Goal: Transaction & Acquisition: Purchase product/service

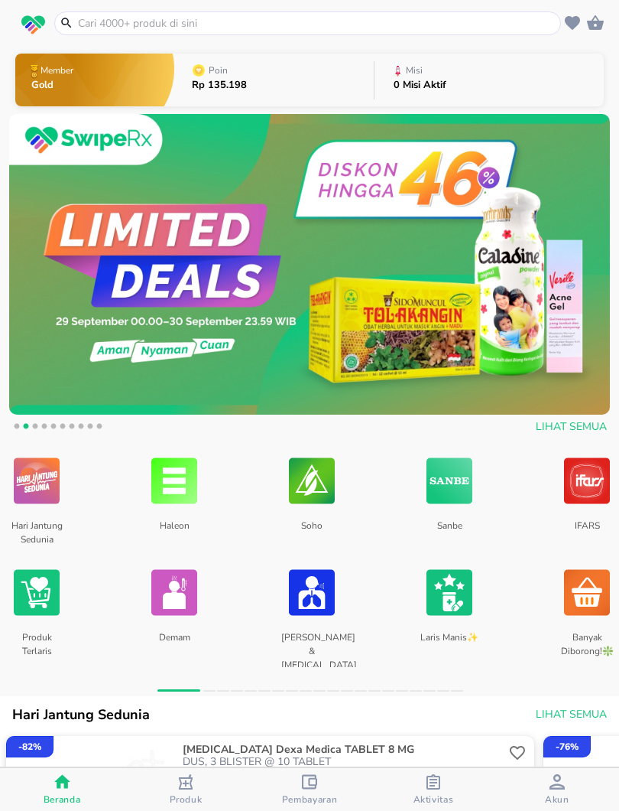
click at [454, 21] on input "text" at bounding box center [316, 23] width 481 height 16
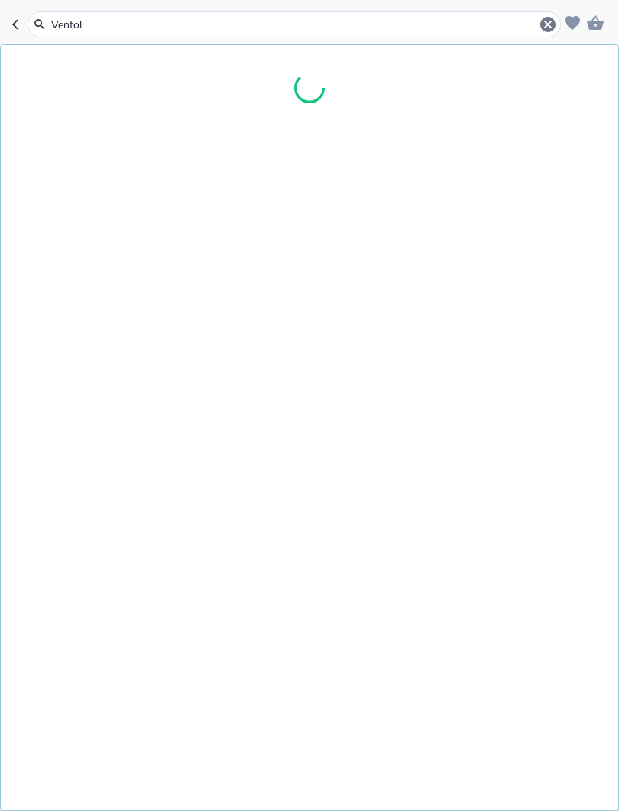
type input "Ventoli"
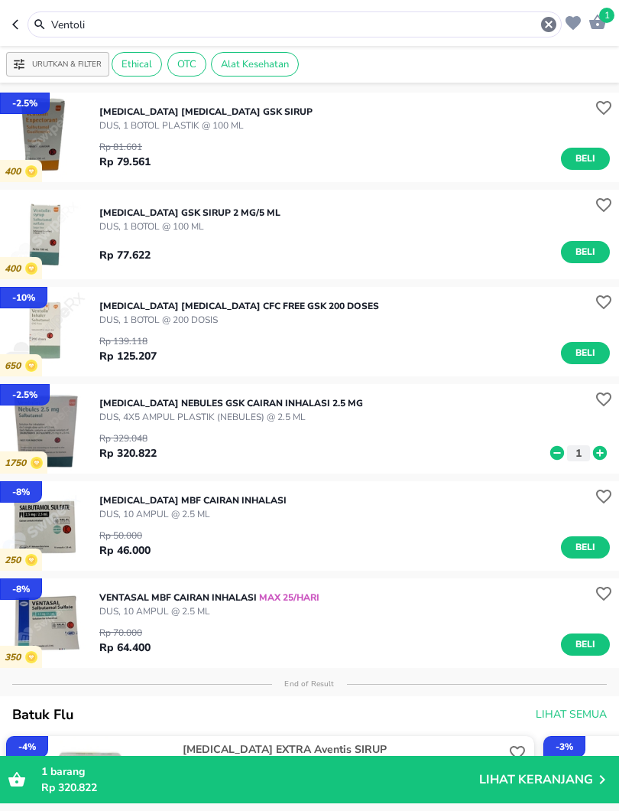
click at [552, 15] on icon "button" at bounding box center [549, 24] width 18 height 18
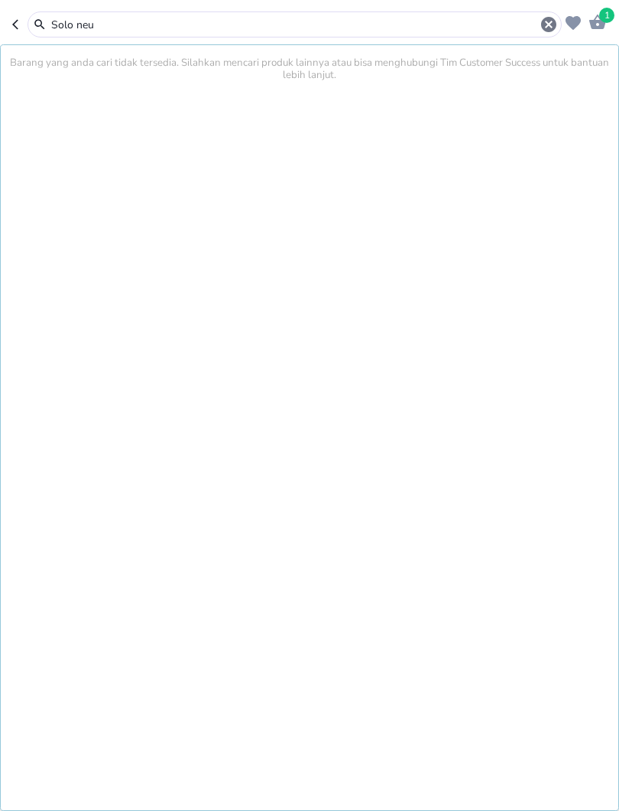
type input "Solo neu"
click at [17, 24] on icon "button" at bounding box center [18, 24] width 12 height 12
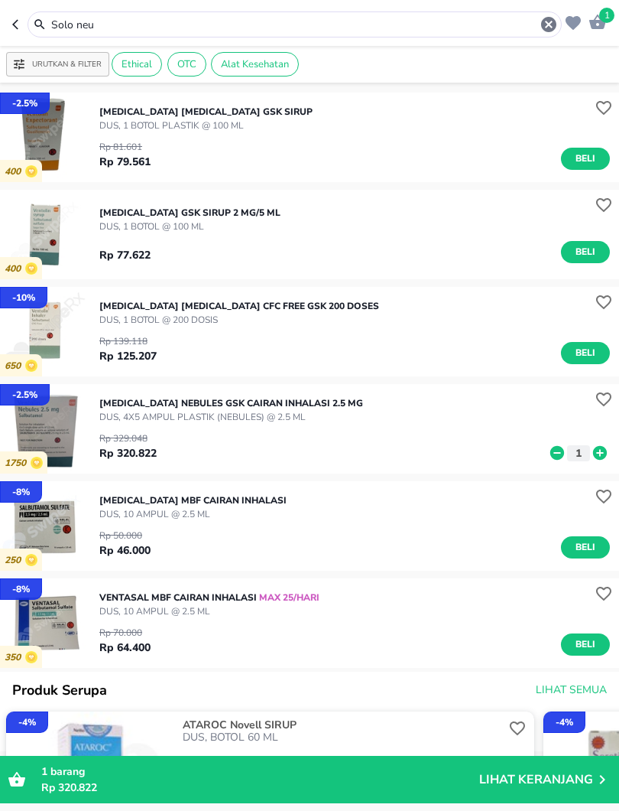
click at [550, 25] on icon "button" at bounding box center [549, 24] width 18 height 18
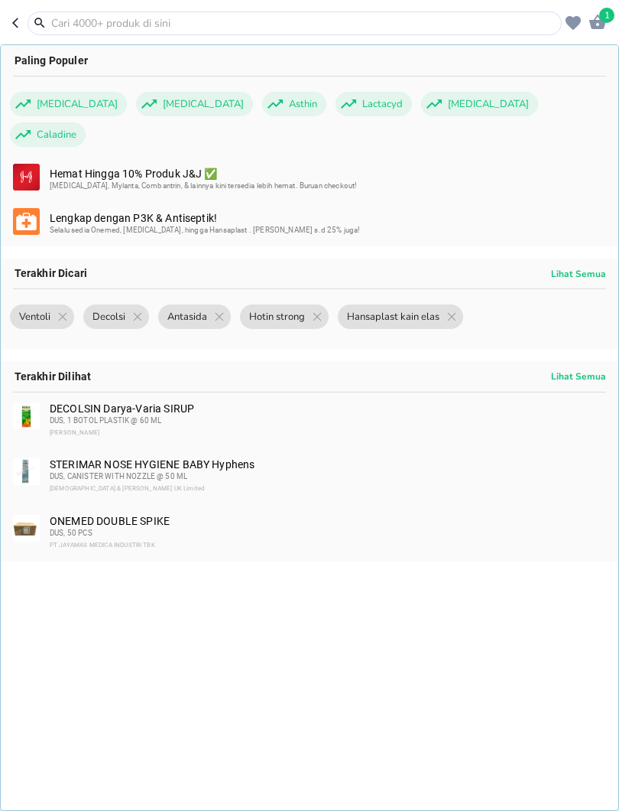
click at [19, 29] on icon "button" at bounding box center [18, 23] width 12 height 12
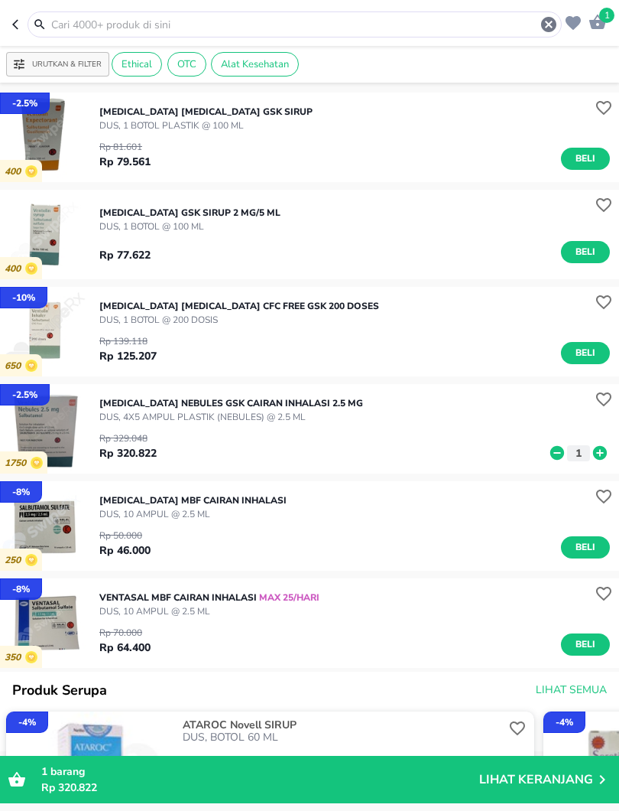
type input "Ventoli"
click at [553, 22] on icon "button" at bounding box center [548, 24] width 15 height 15
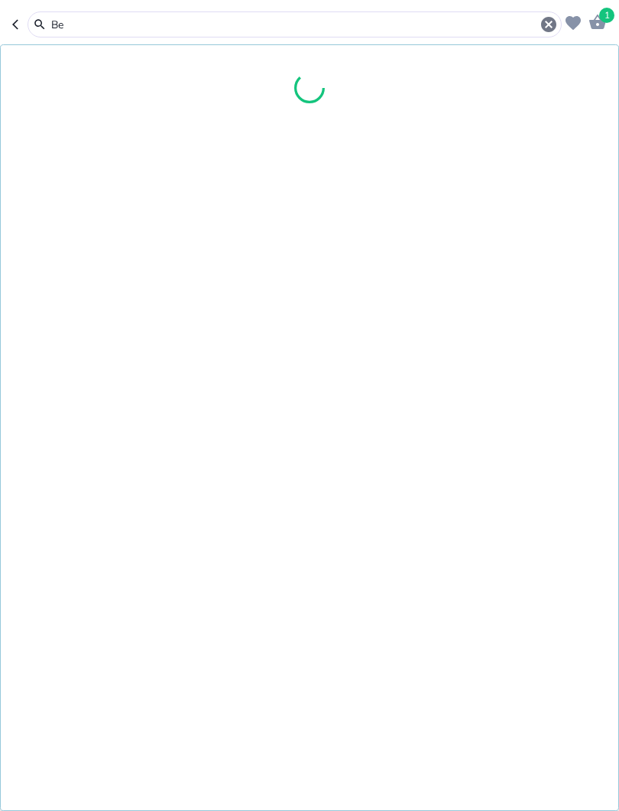
type input "B"
type input "V"
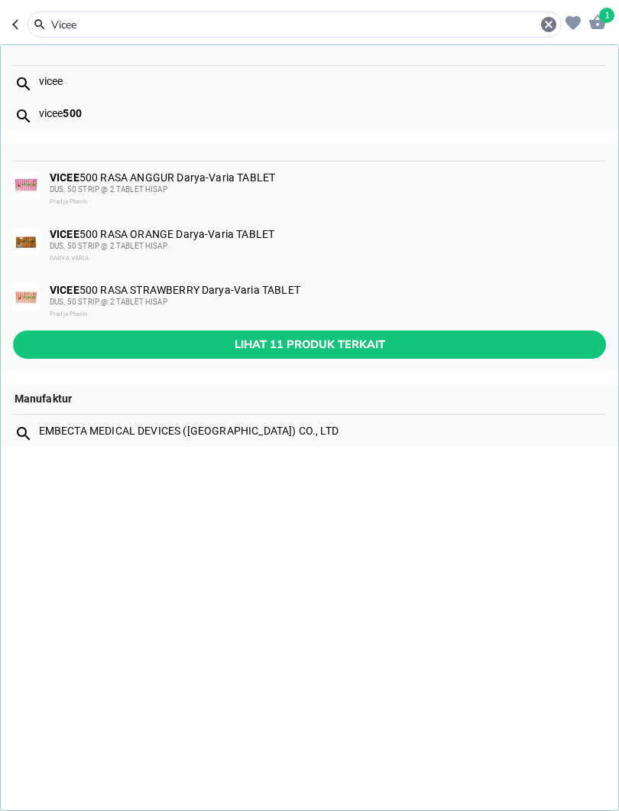
type input "Vicee"
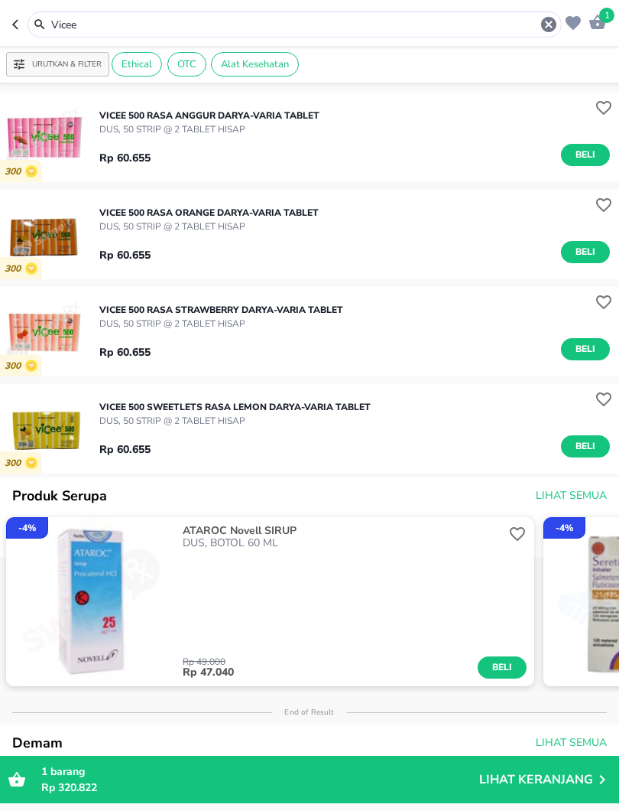
click at [587, 158] on span "Beli" at bounding box center [586, 155] width 26 height 16
click at [541, 24] on icon "button" at bounding box center [549, 24] width 18 height 18
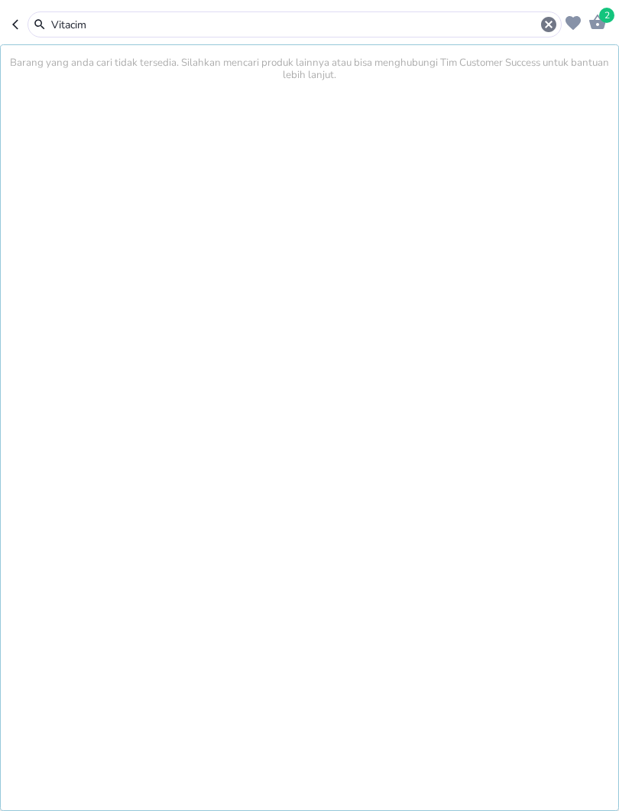
type input "Vitacim"
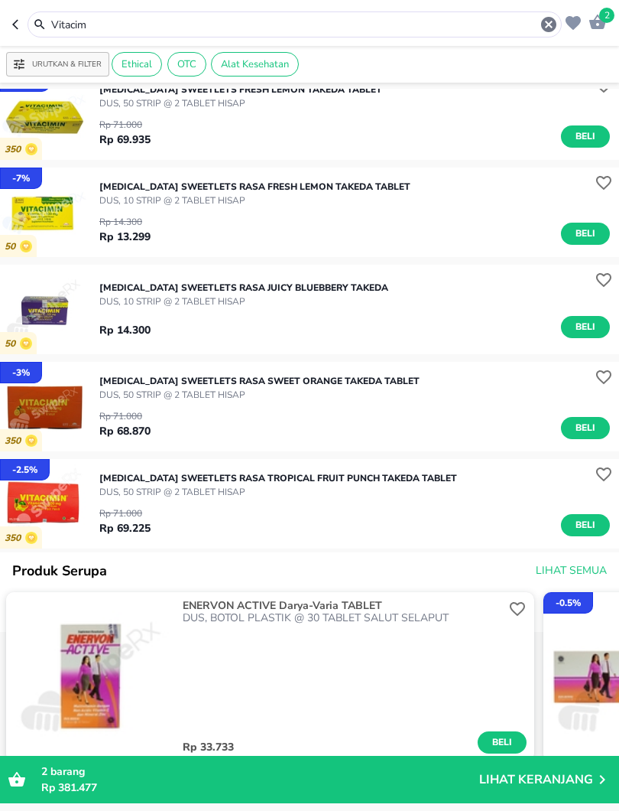
scroll to position [23, 0]
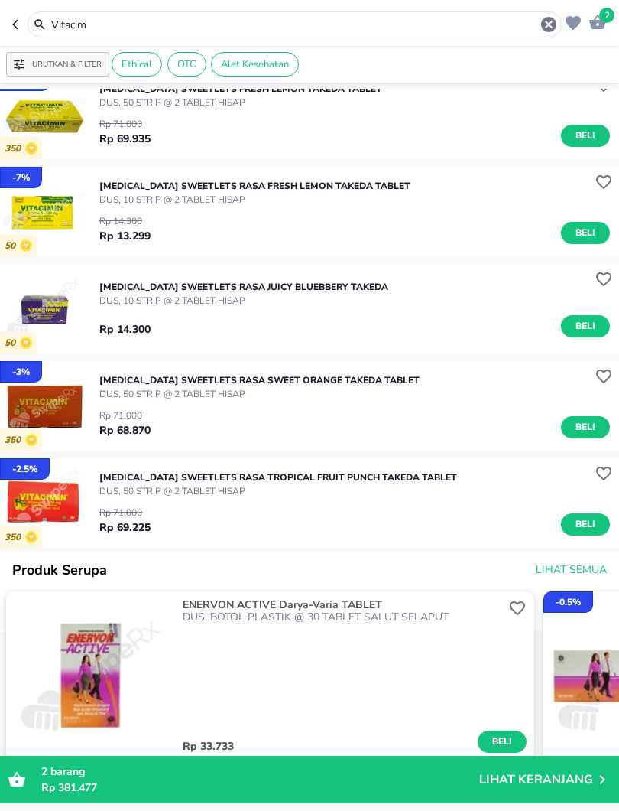
click at [587, 523] on span "Beli" at bounding box center [586, 524] width 26 height 16
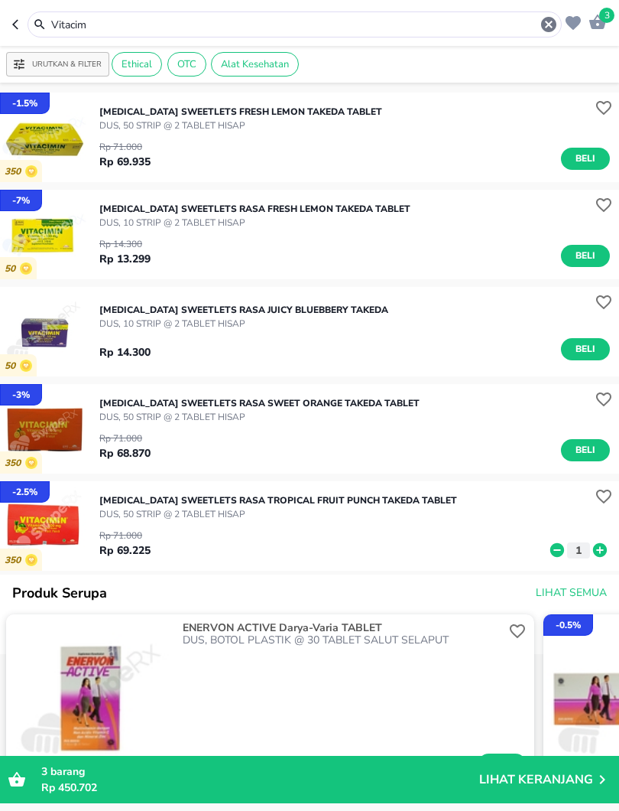
scroll to position [0, 0]
click at [586, 161] on span "Beli" at bounding box center [586, 159] width 26 height 16
click at [535, 28] on input "Vitacim" at bounding box center [295, 25] width 490 height 16
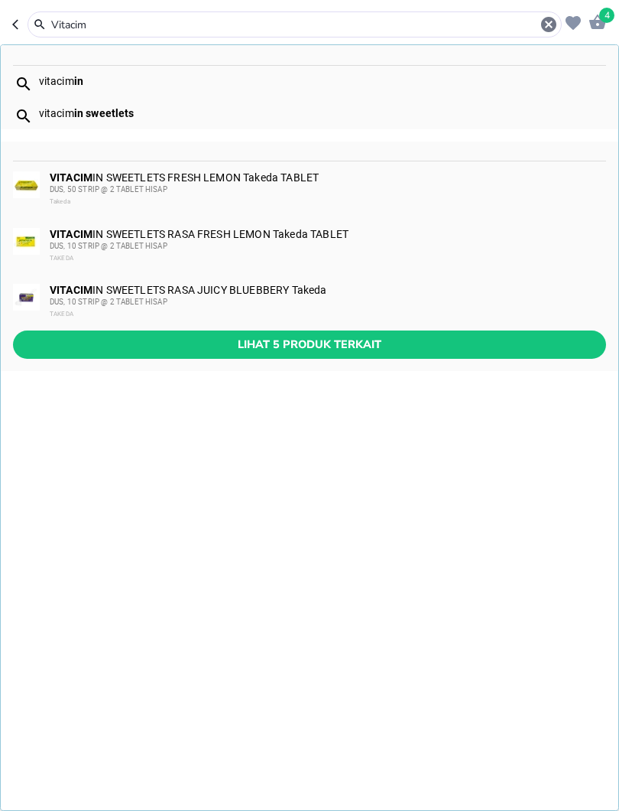
click at [547, 20] on icon "button" at bounding box center [548, 24] width 15 height 15
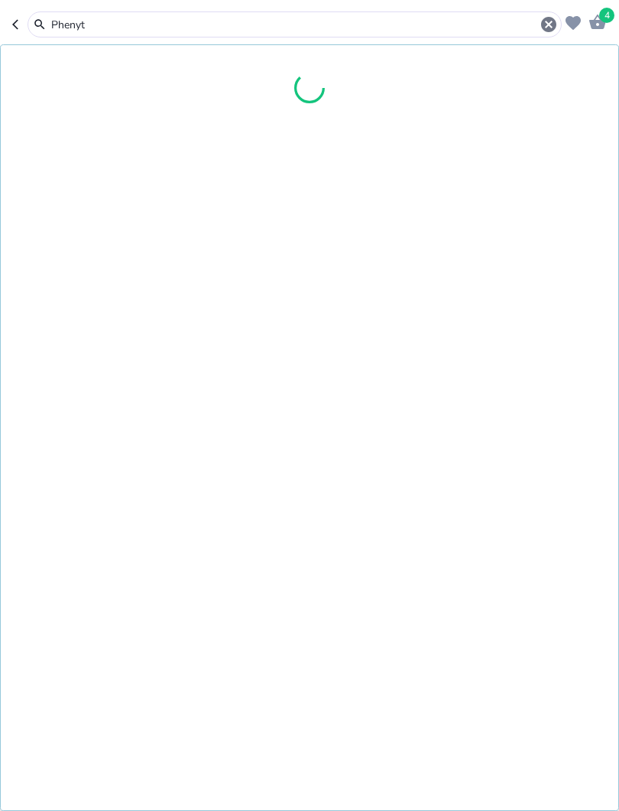
type input "Phenyt"
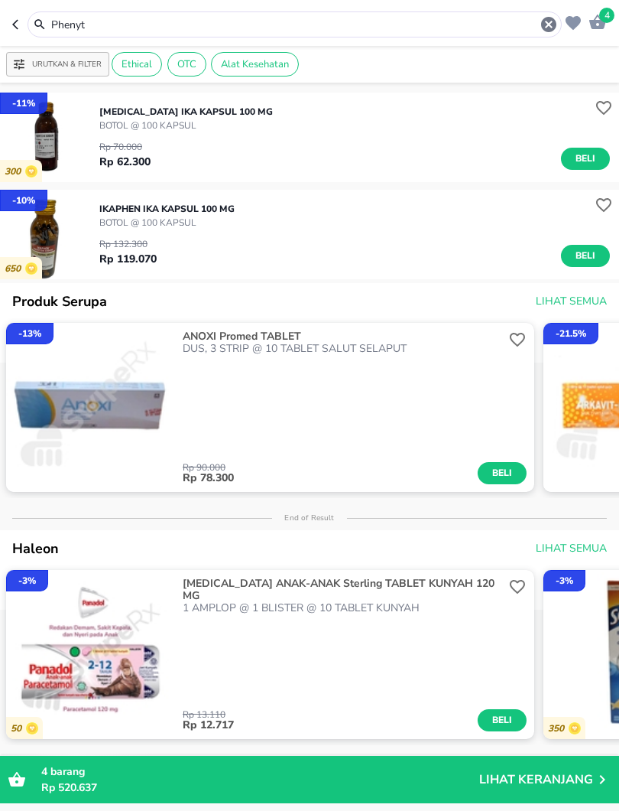
click at [50, 146] on img "button" at bounding box center [44, 137] width 89 height 89
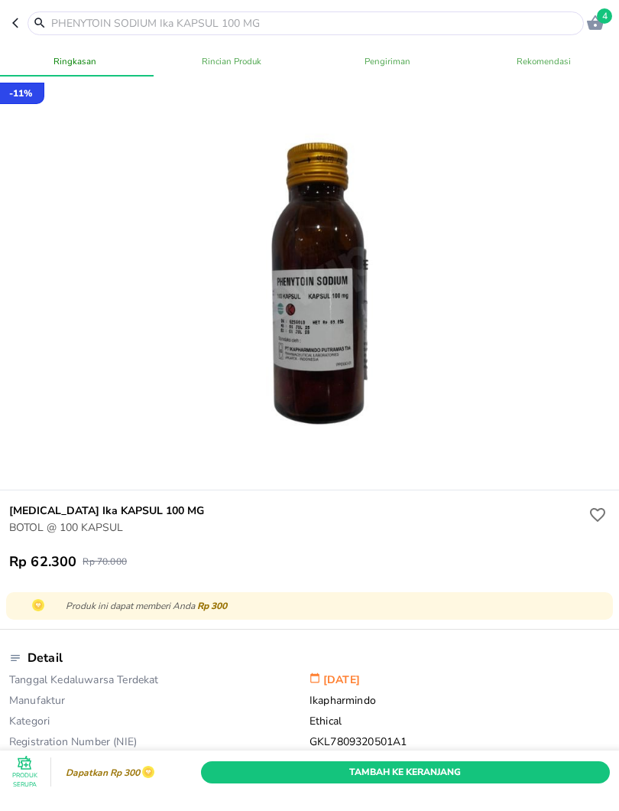
click at [500, 27] on input "text" at bounding box center [315, 23] width 531 height 16
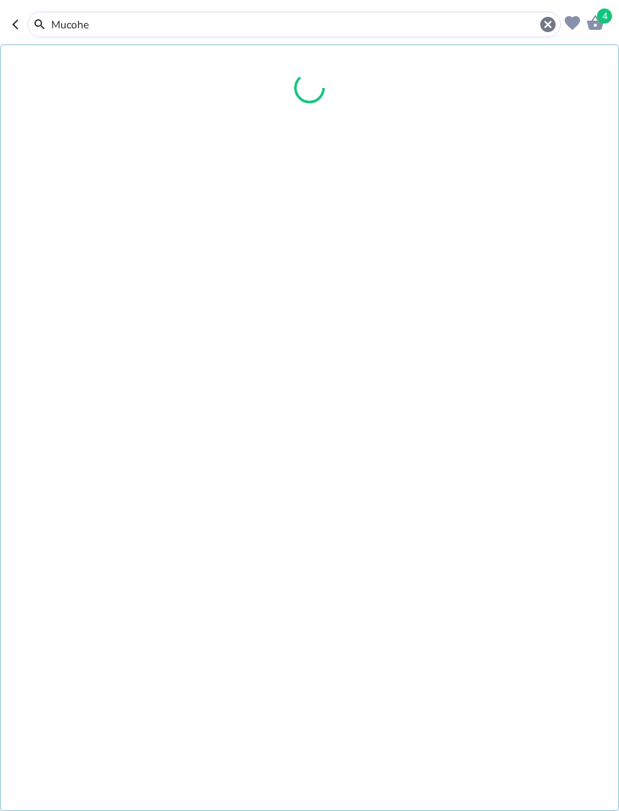
type input "Mucohex"
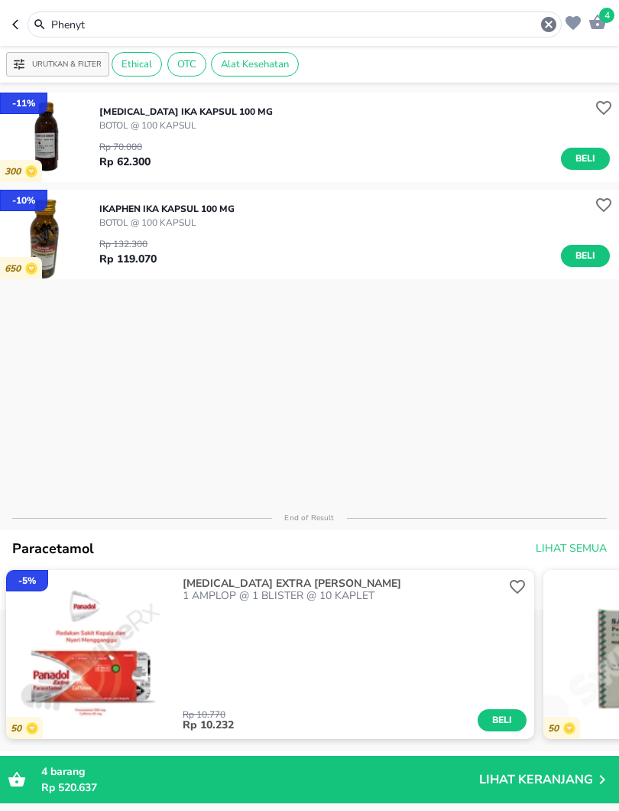
type input "Mucohex"
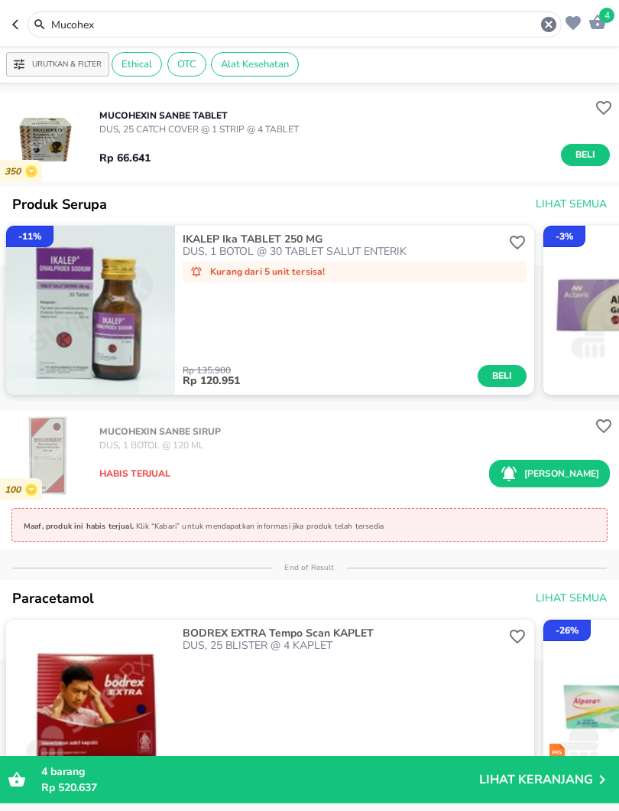
click at [545, 18] on icon "button" at bounding box center [549, 24] width 18 height 18
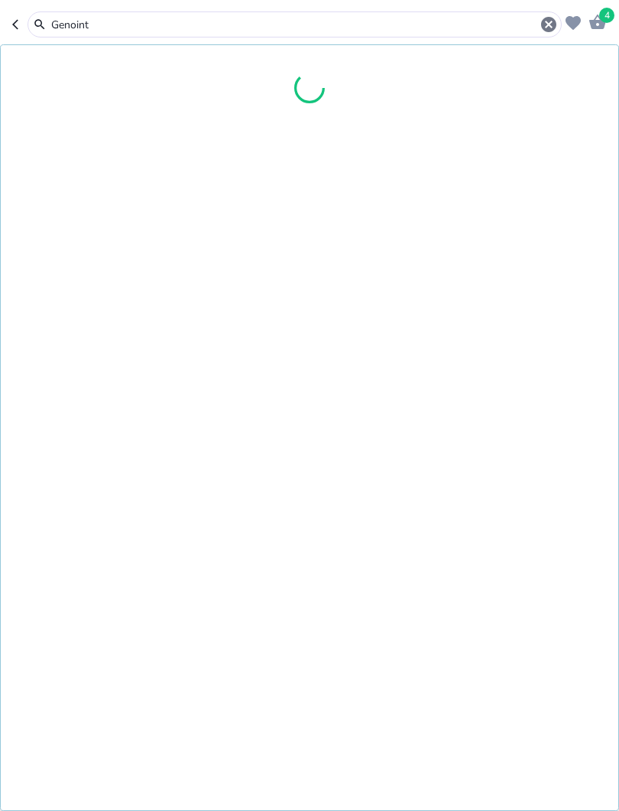
type input "Genoint"
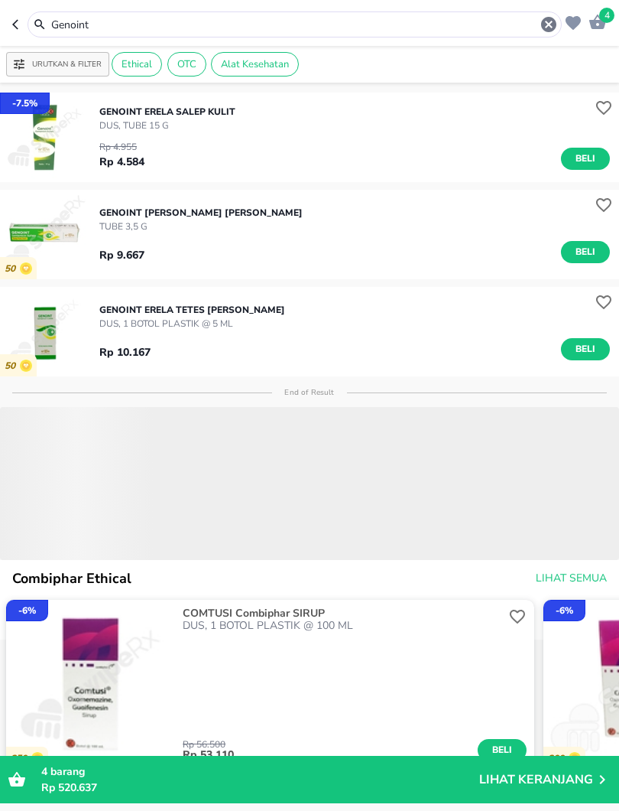
click at [582, 161] on span "Beli" at bounding box center [586, 159] width 26 height 16
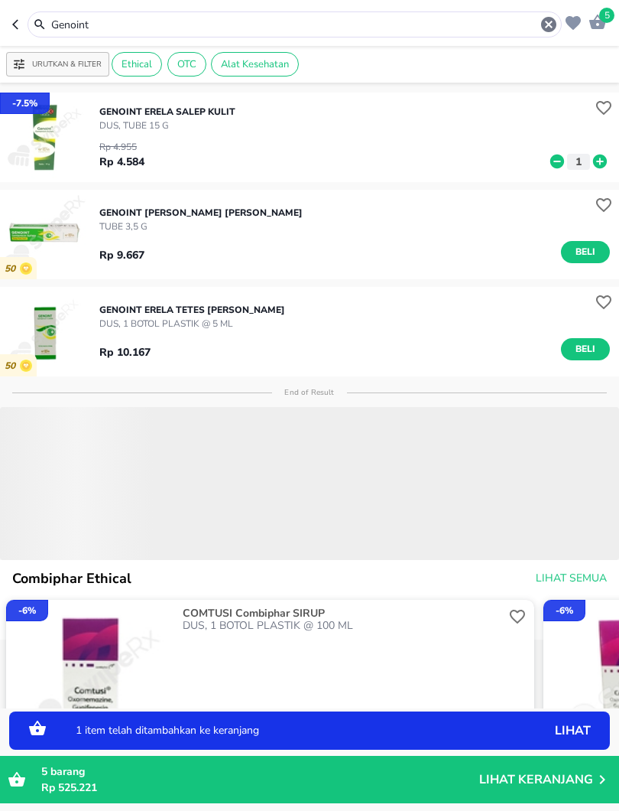
click at [598, 169] on icon at bounding box center [600, 161] width 20 height 17
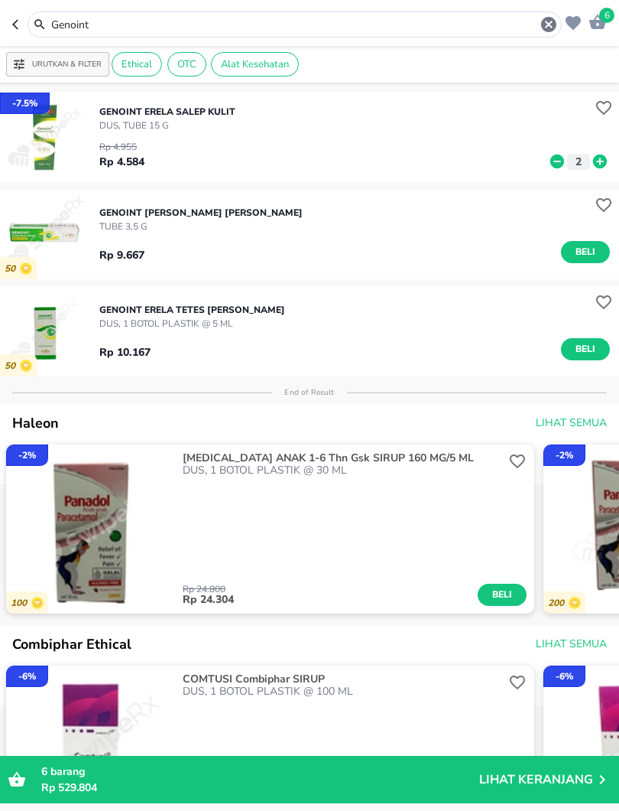
click at [556, 15] on icon "button" at bounding box center [549, 24] width 18 height 18
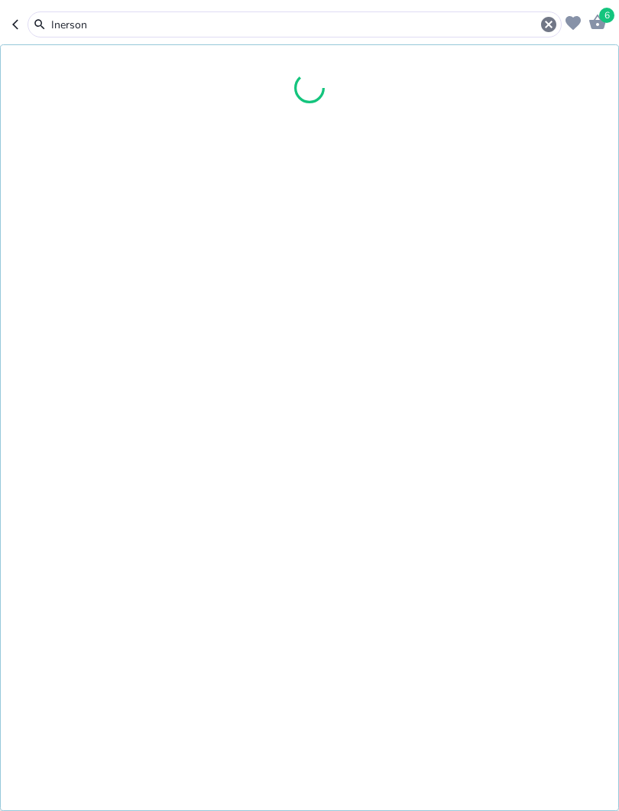
type input "Inerson"
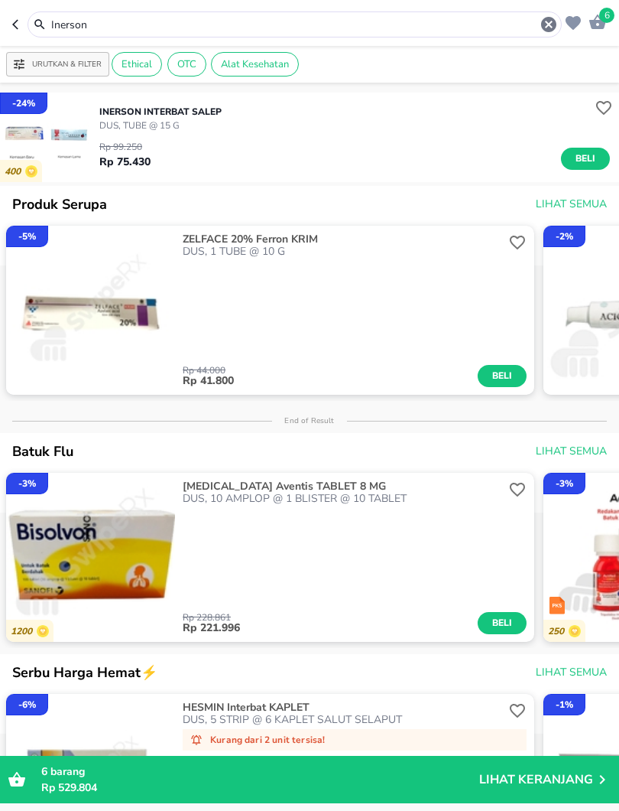
click at [587, 164] on span "Beli" at bounding box center [586, 159] width 26 height 16
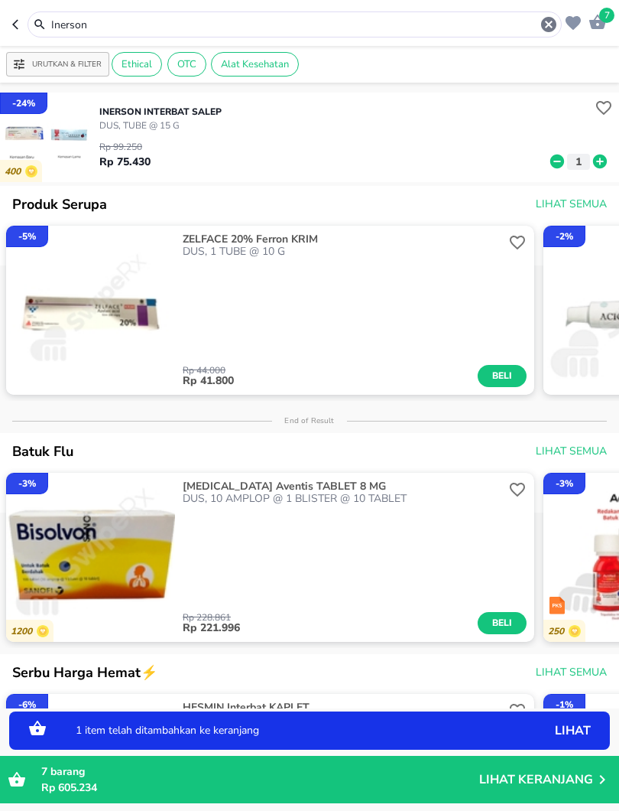
click at [600, 161] on icon at bounding box center [600, 161] width 20 height 17
click at [613, 21] on span "8" at bounding box center [607, 15] width 15 height 15
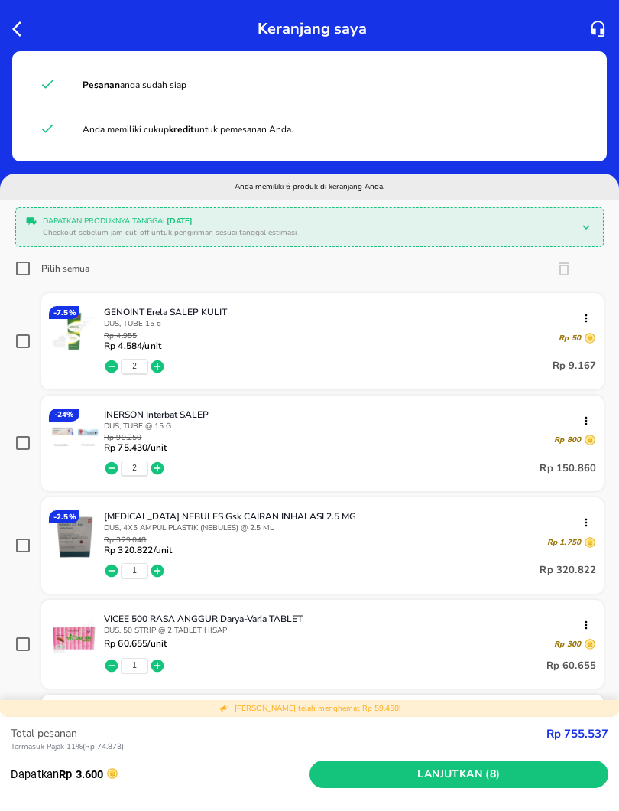
click at [13, 35] on icon "button" at bounding box center [21, 29] width 18 height 18
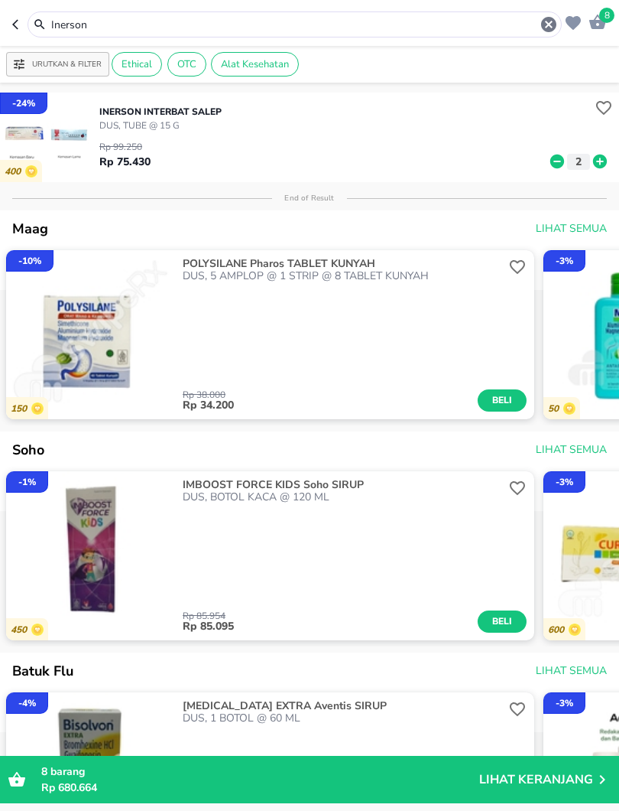
click at [555, 17] on icon "button" at bounding box center [549, 24] width 18 height 18
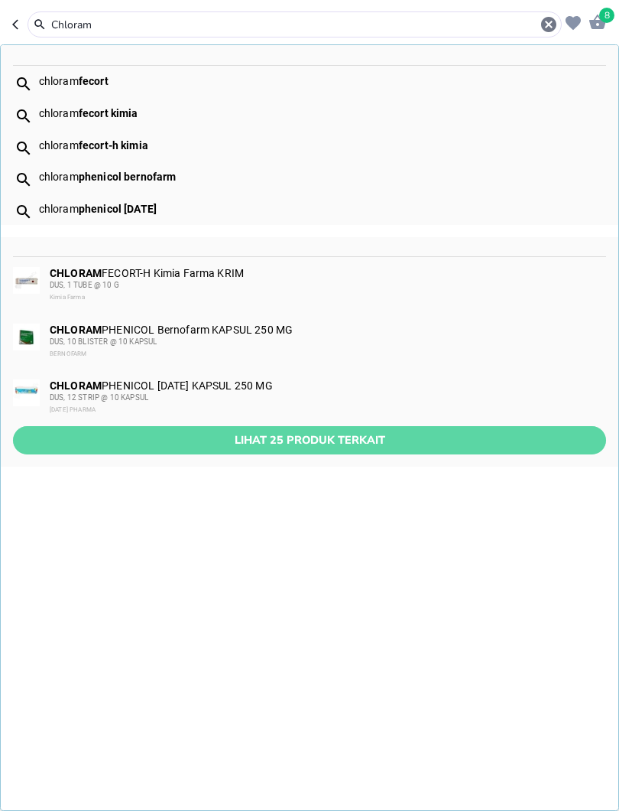
type input "Chloram"
click at [442, 431] on span "Lihat 25 produk terkait" at bounding box center [309, 440] width 569 height 19
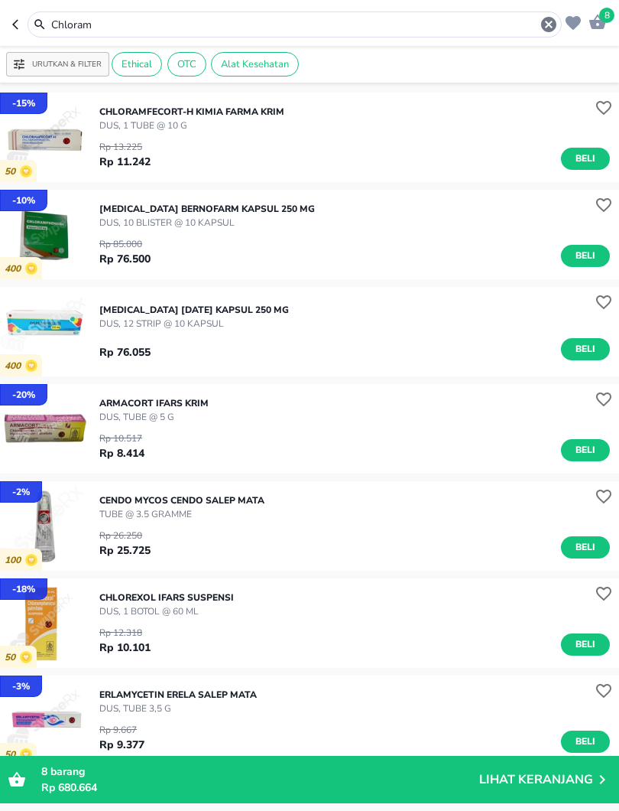
click at [551, 28] on icon "button" at bounding box center [548, 24] width 15 height 15
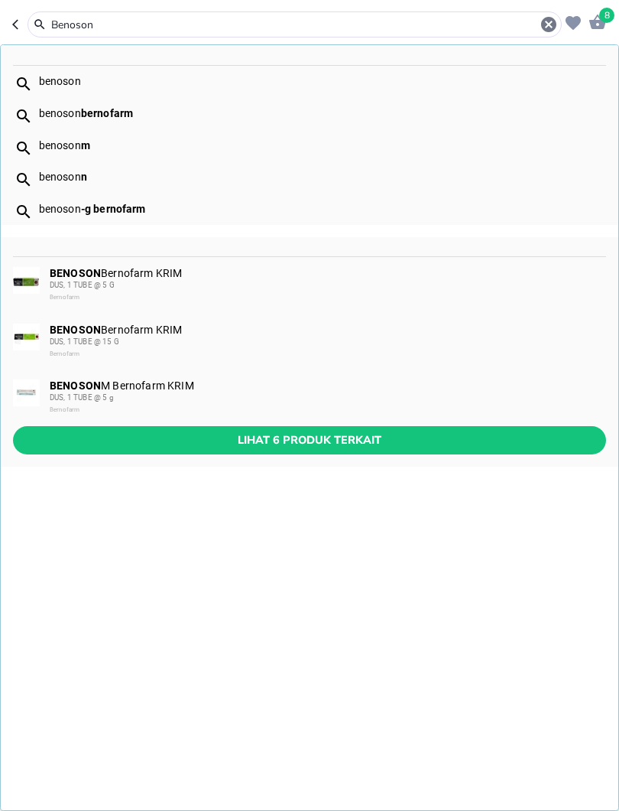
type input "Benoson"
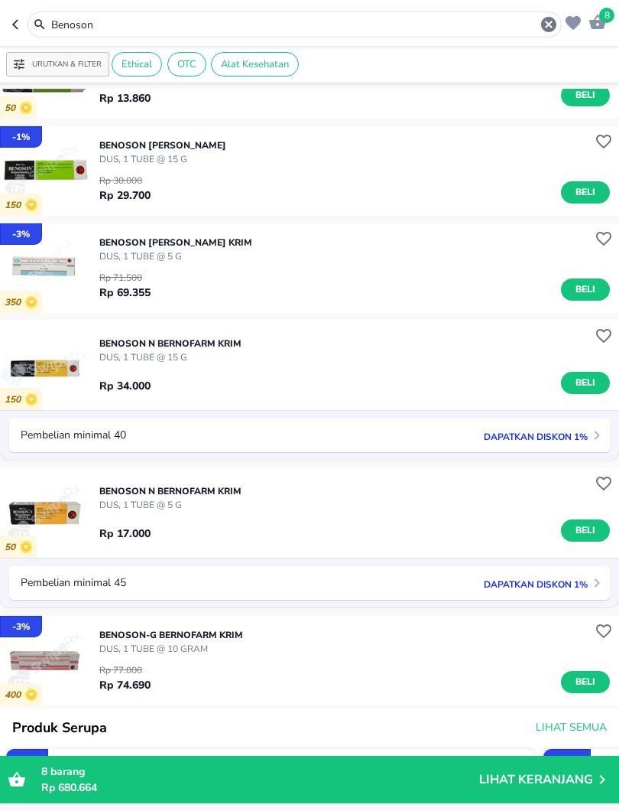
scroll to position [64, 0]
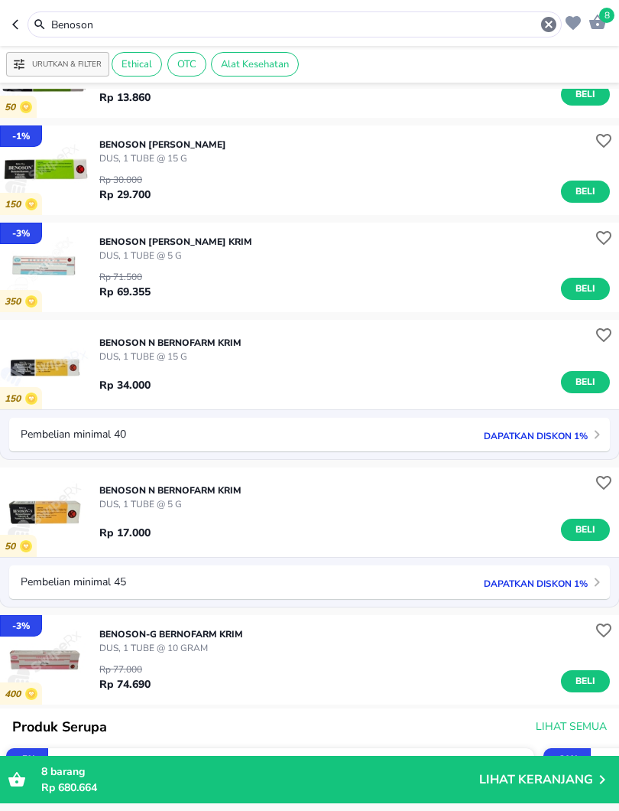
click at [554, 17] on icon "button" at bounding box center [549, 24] width 18 height 18
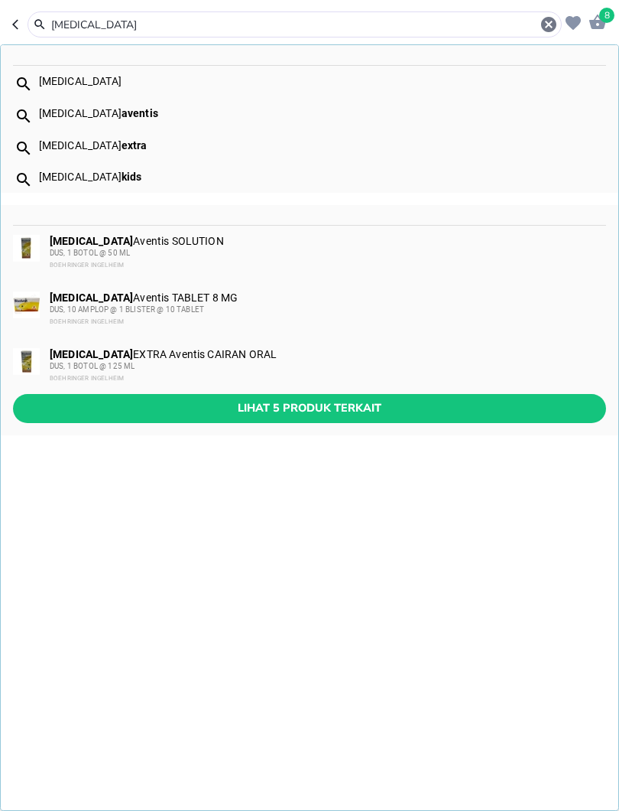
type input "[MEDICAL_DATA]"
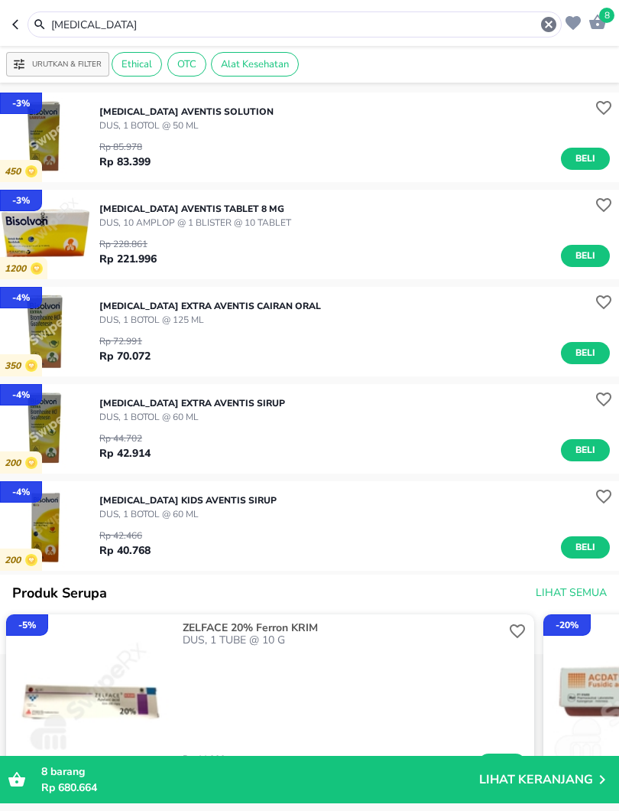
click at [588, 546] on span "Beli" at bounding box center [586, 547] width 26 height 16
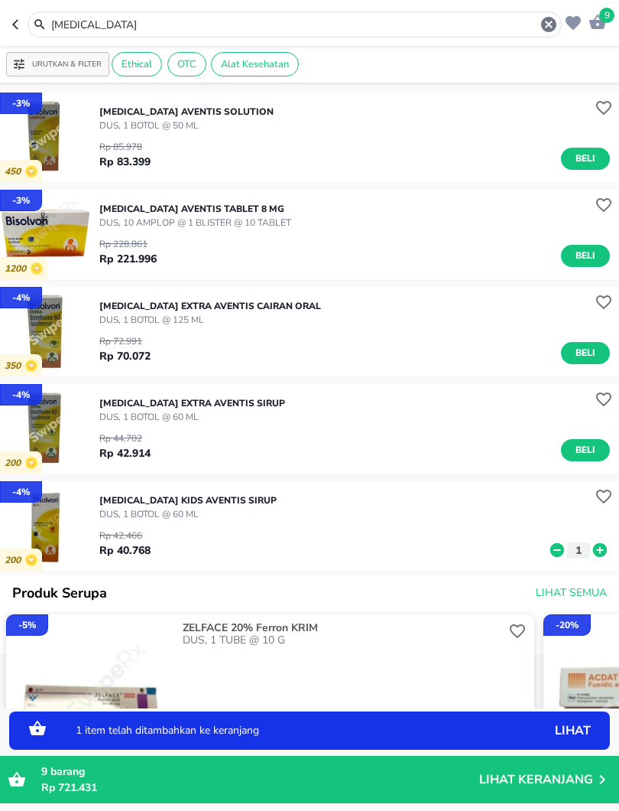
click at [601, 548] on icon at bounding box center [600, 550] width 14 height 14
click at [608, 549] on icon at bounding box center [600, 549] width 20 height 17
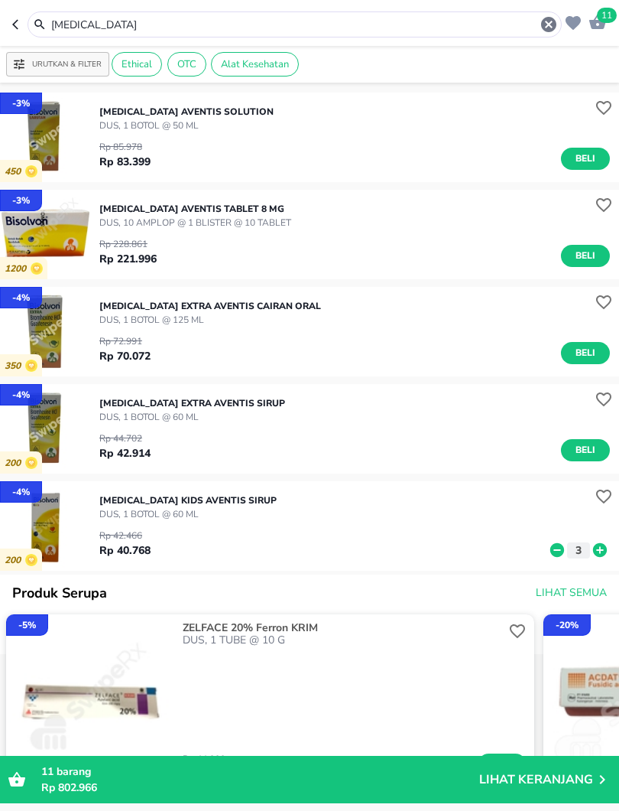
click at [557, 18] on icon "button" at bounding box center [549, 24] width 18 height 18
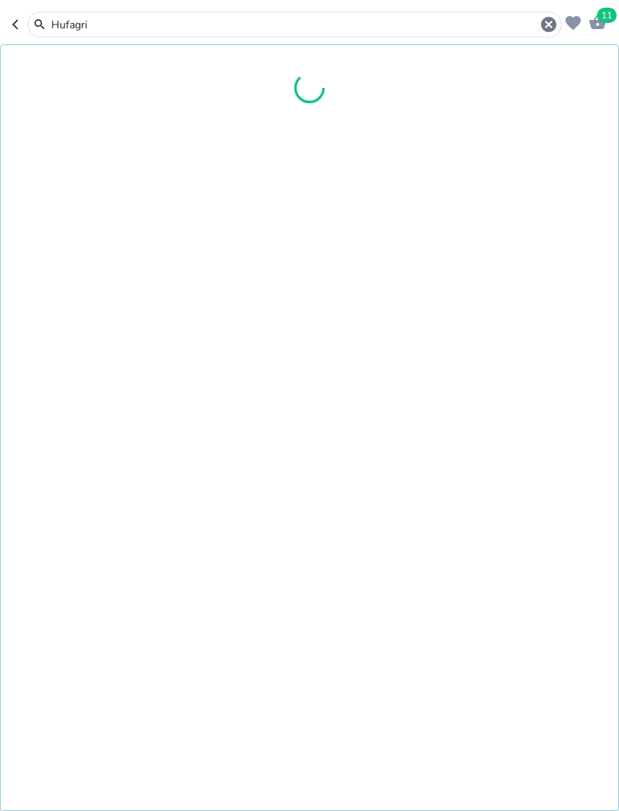
type input "Hufagri"
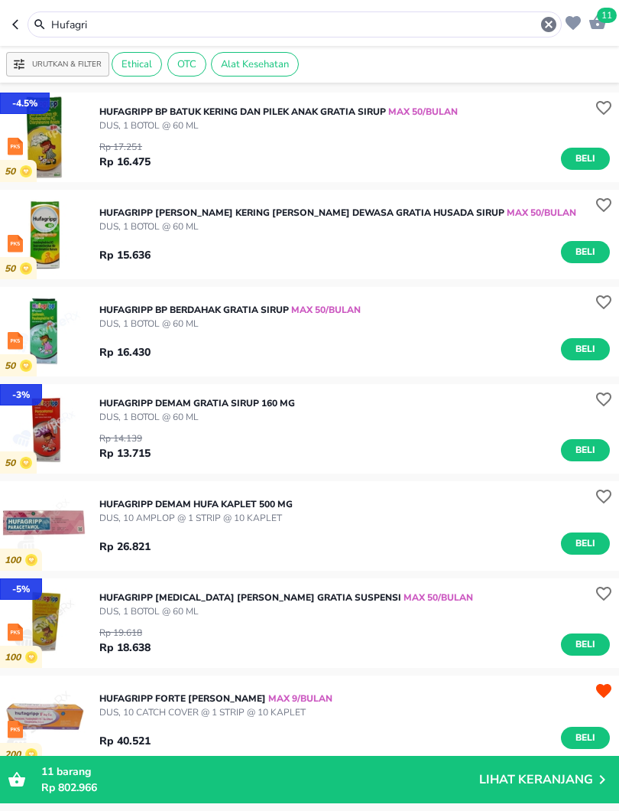
click at [584, 154] on span "Beli" at bounding box center [586, 159] width 26 height 16
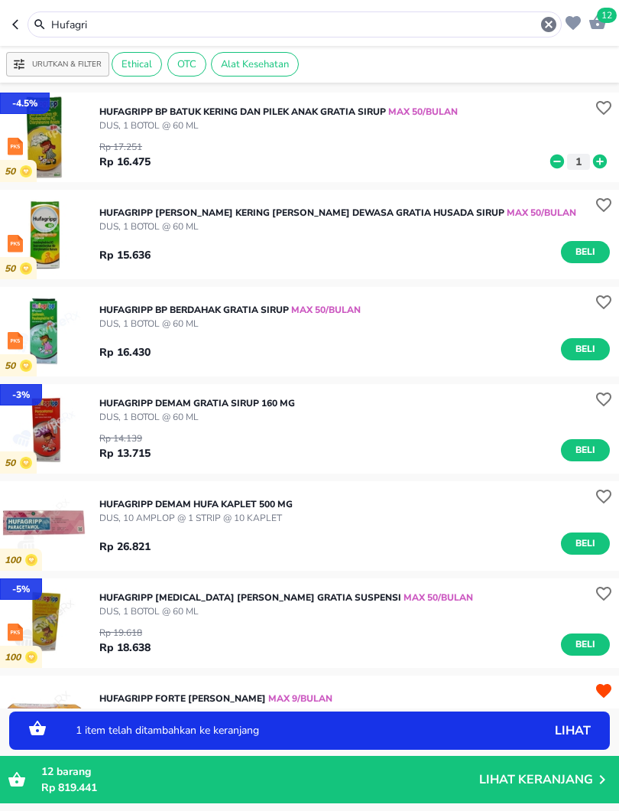
click at [610, 158] on icon at bounding box center [600, 161] width 20 height 17
click at [593, 164] on icon at bounding box center [600, 161] width 20 height 17
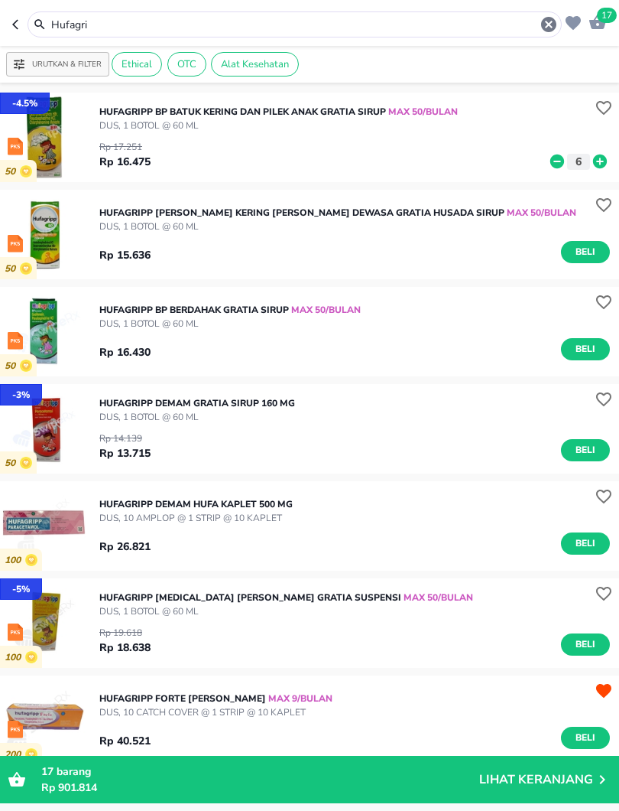
click at [605, 23] on span "17" at bounding box center [607, 15] width 20 height 15
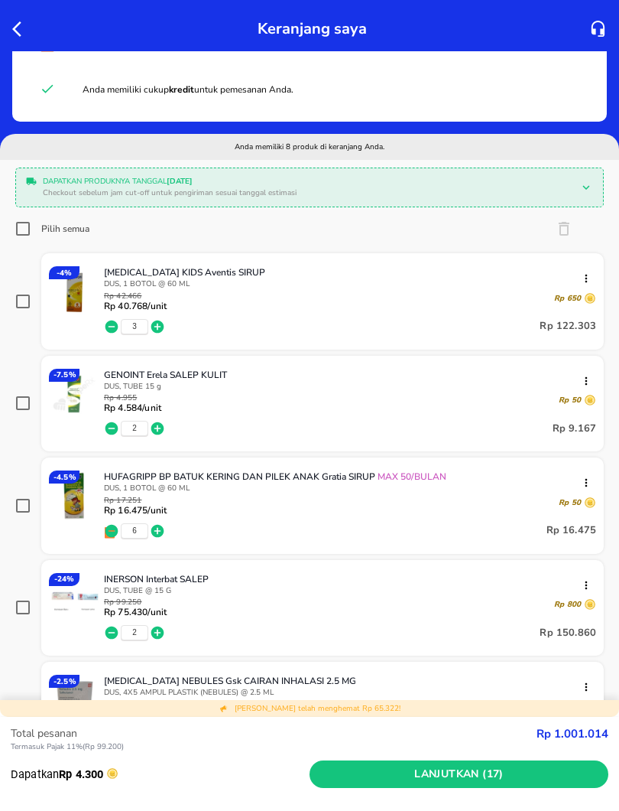
scroll to position [87, 0]
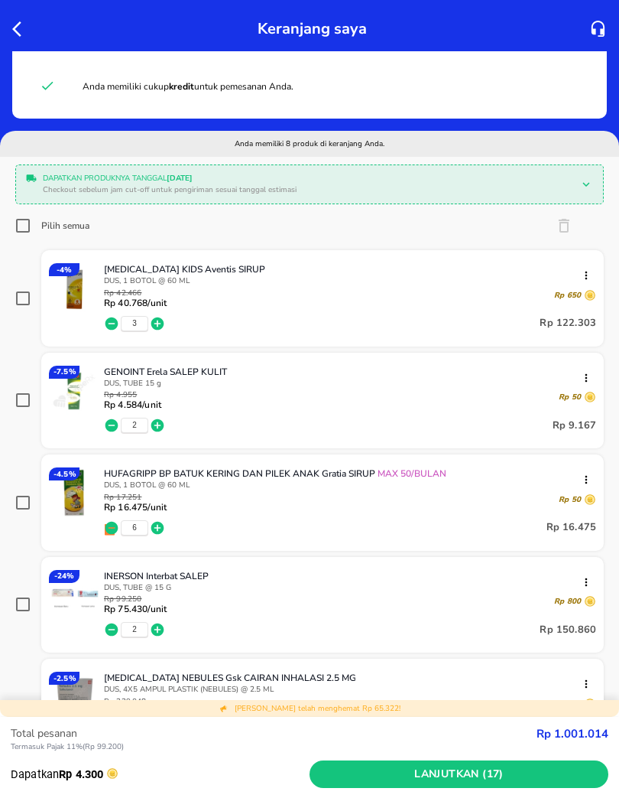
click at [155, 325] on icon "button" at bounding box center [157, 323] width 13 height 13
click at [158, 324] on icon "button" at bounding box center [157, 323] width 13 height 13
click at [13, 24] on icon "button" at bounding box center [21, 29] width 18 height 18
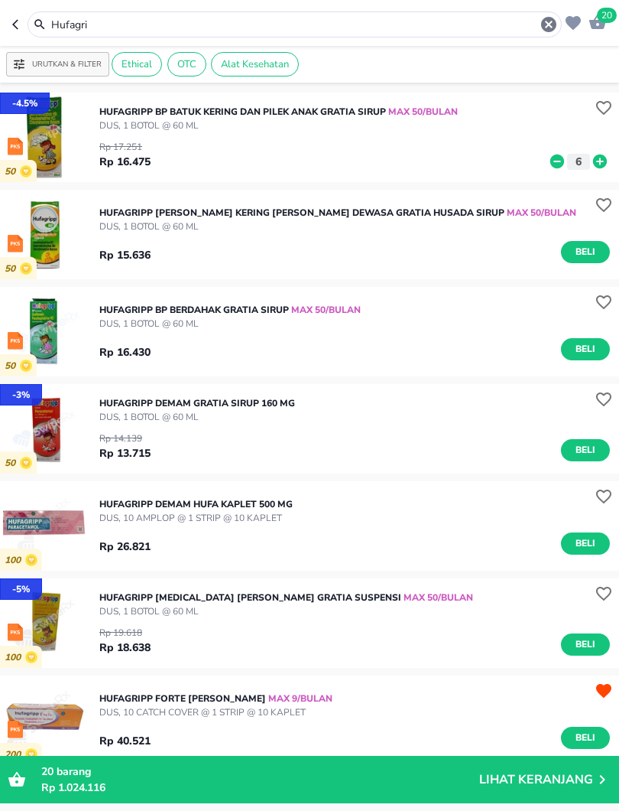
click at [541, 28] on icon "button" at bounding box center [549, 24] width 18 height 18
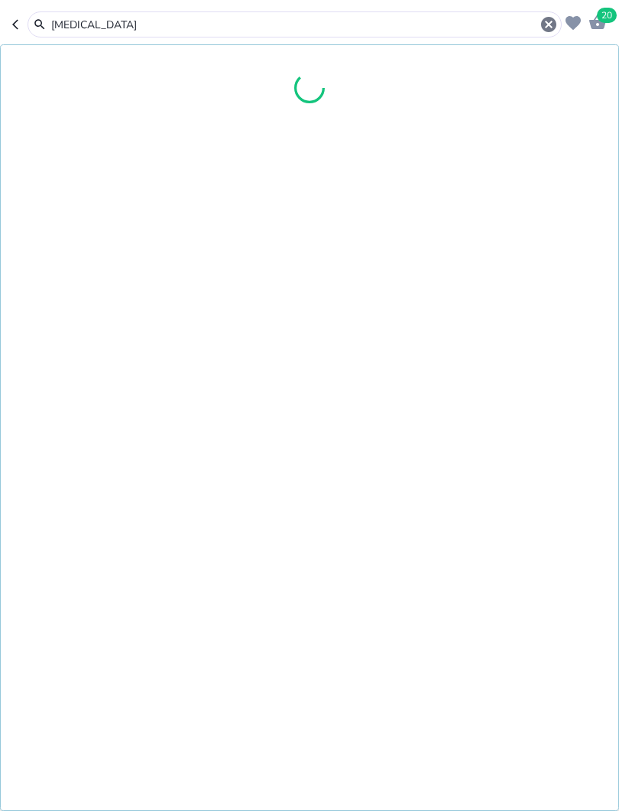
type input "[MEDICAL_DATA]"
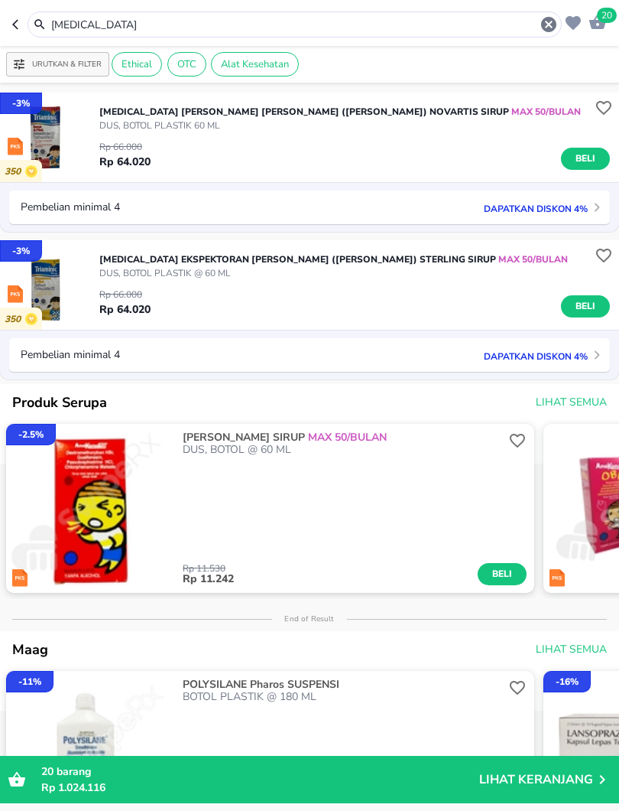
click at [584, 314] on span "Beli" at bounding box center [586, 306] width 26 height 16
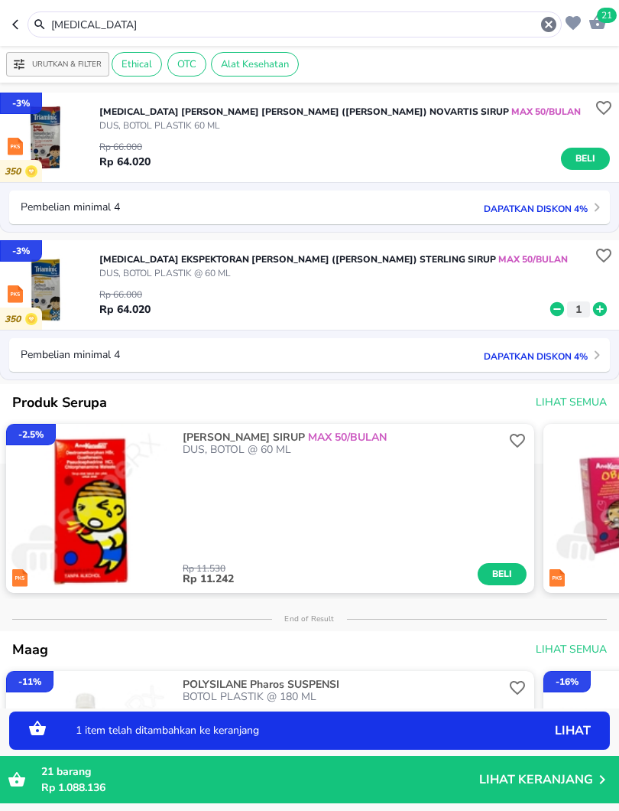
click at [599, 313] on icon at bounding box center [600, 309] width 14 height 14
click at [598, 312] on icon at bounding box center [600, 309] width 14 height 14
click at [599, 307] on icon at bounding box center [600, 309] width 14 height 14
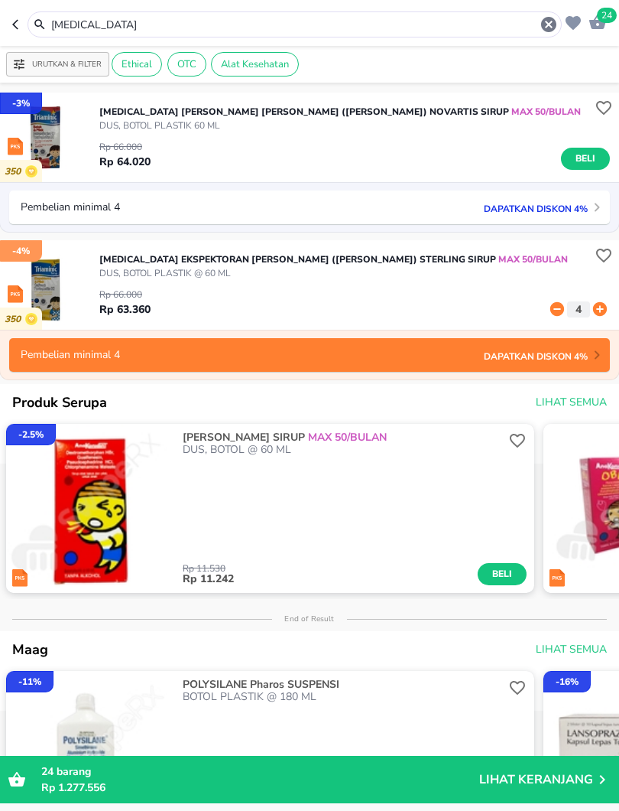
click at [548, 17] on icon "button" at bounding box center [549, 24] width 18 height 18
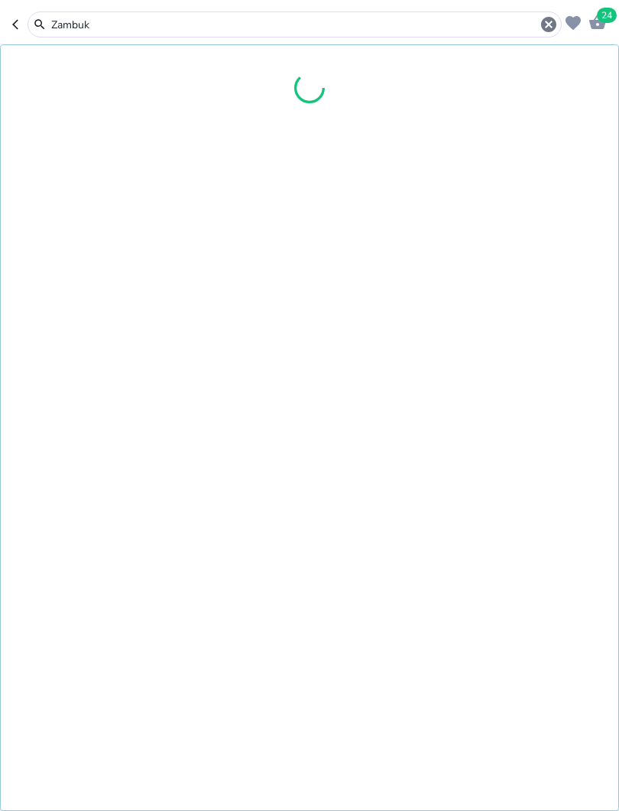
type input "Zambuk"
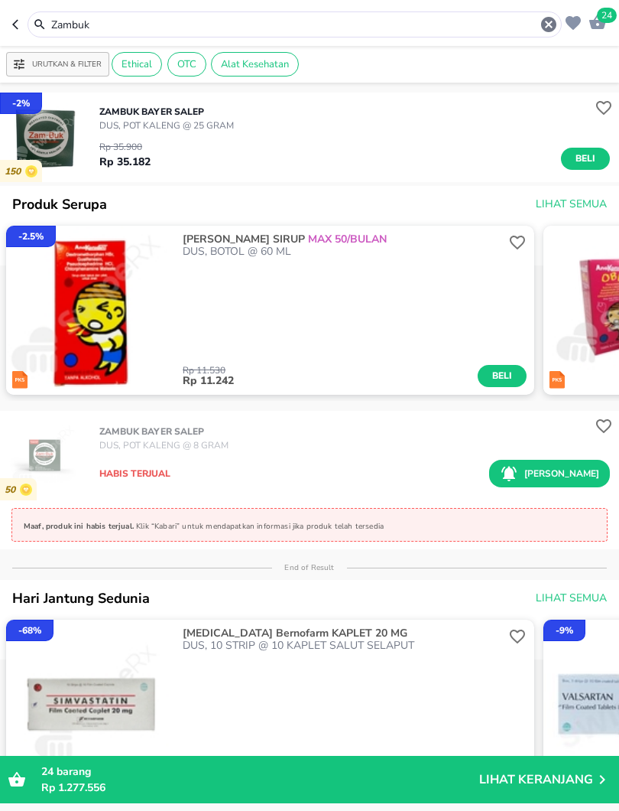
click at [598, 149] on button "Beli" at bounding box center [585, 159] width 49 height 22
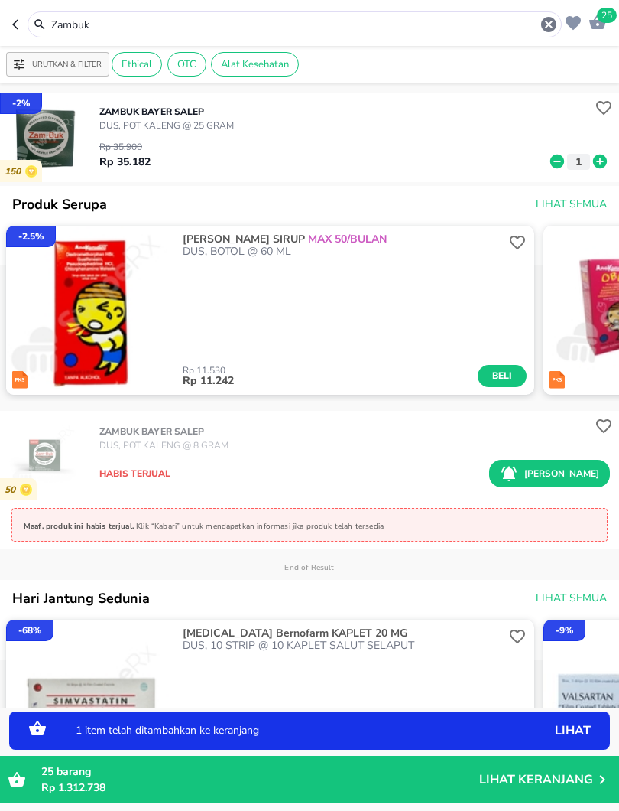
click at [595, 160] on icon at bounding box center [600, 161] width 14 height 14
click at [594, 160] on icon at bounding box center [600, 161] width 14 height 14
click at [603, 159] on icon at bounding box center [600, 161] width 14 height 14
click at [560, 161] on icon at bounding box center [558, 161] width 20 height 17
click at [600, 160] on icon at bounding box center [600, 161] width 20 height 17
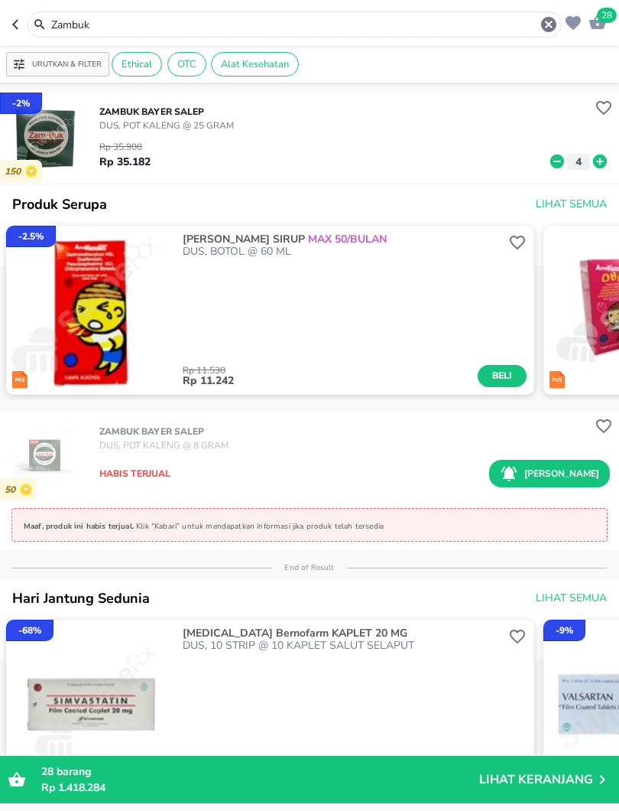
click at [543, 31] on icon "button" at bounding box center [549, 24] width 18 height 18
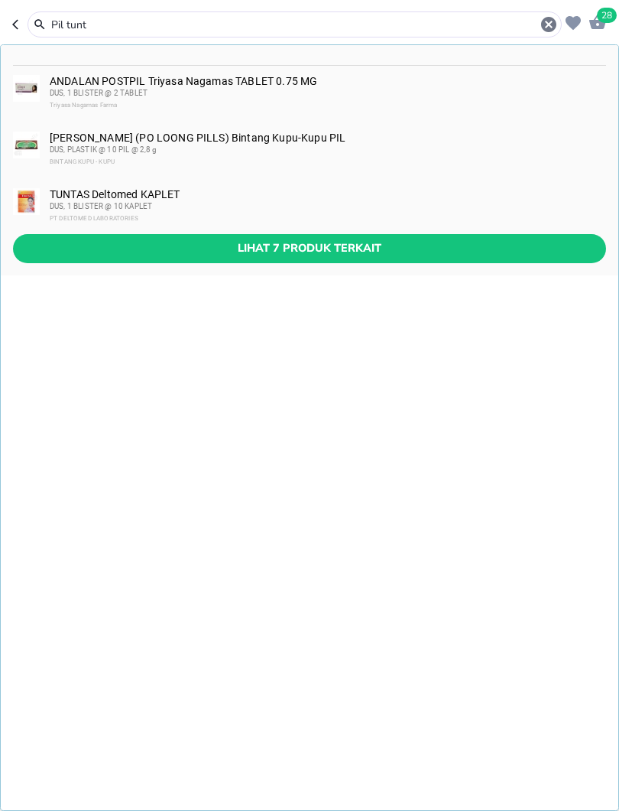
type input "Pil tunt"
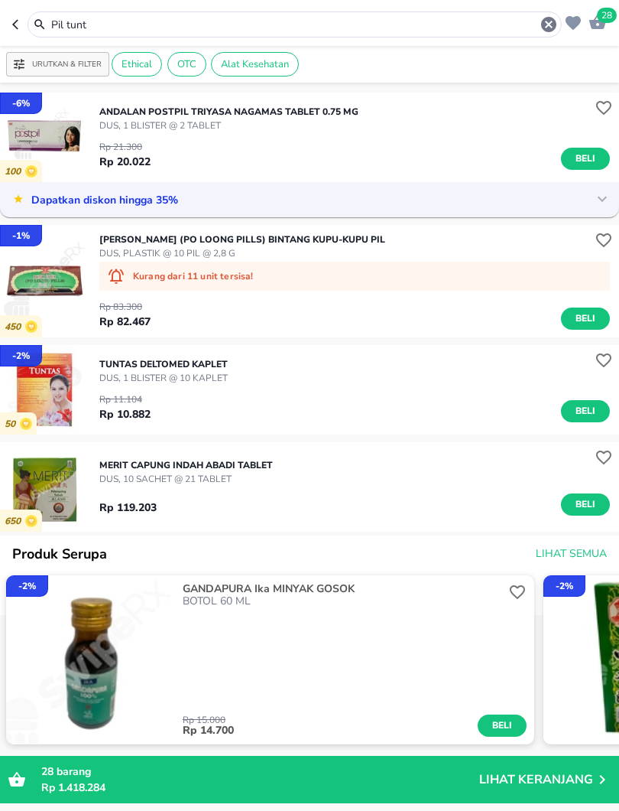
click at [588, 411] on span "Beli" at bounding box center [586, 411] width 26 height 16
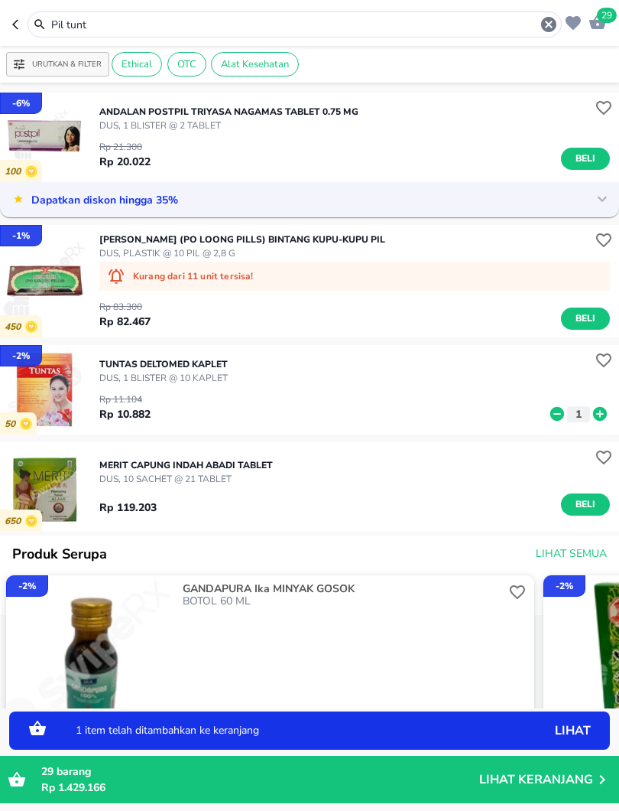
click at [62, 386] on img "button" at bounding box center [44, 389] width 89 height 89
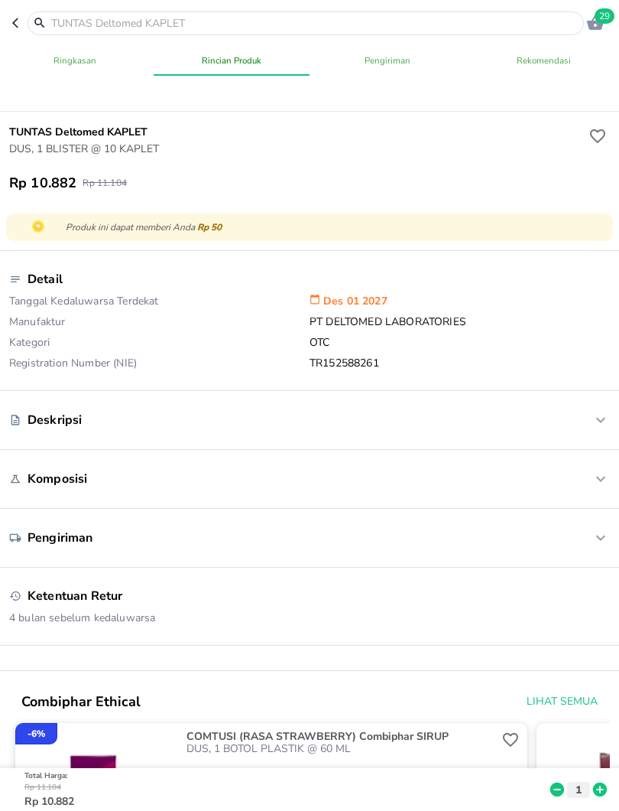
scroll to position [382, 0]
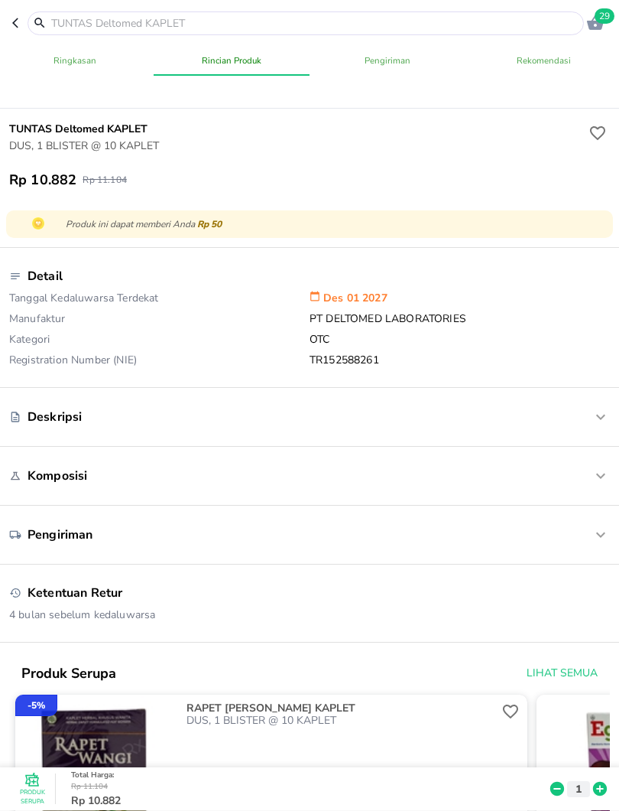
click at [599, 756] on icon at bounding box center [600, 789] width 14 height 14
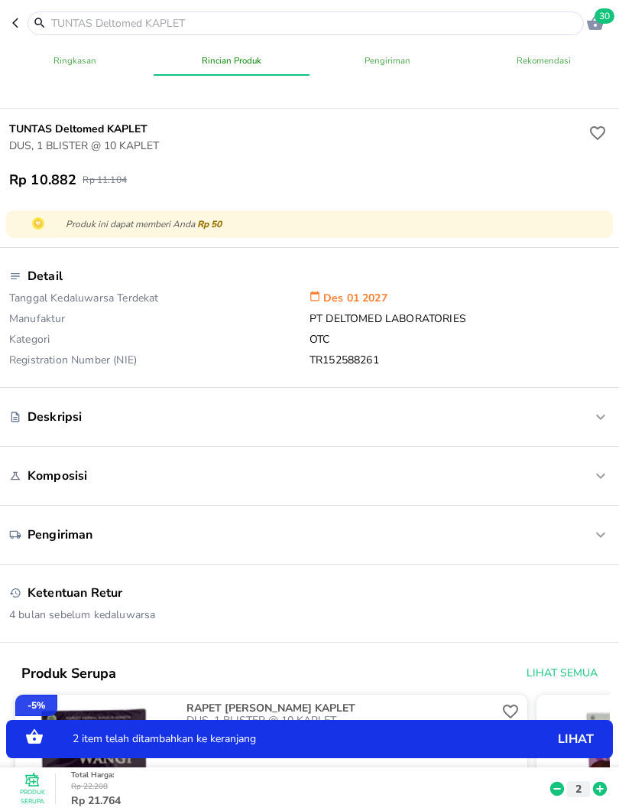
click at [608, 756] on icon at bounding box center [600, 789] width 20 height 17
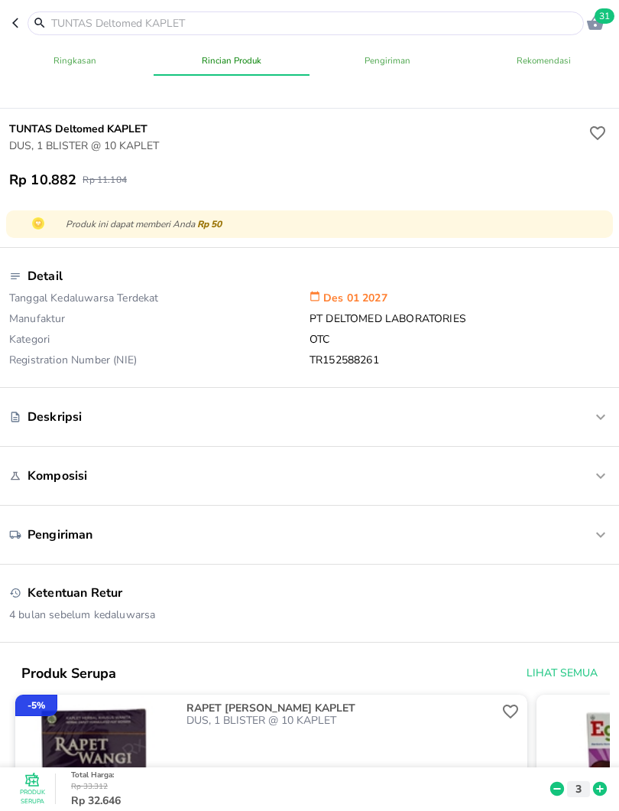
click at [519, 19] on input "text" at bounding box center [315, 23] width 531 height 16
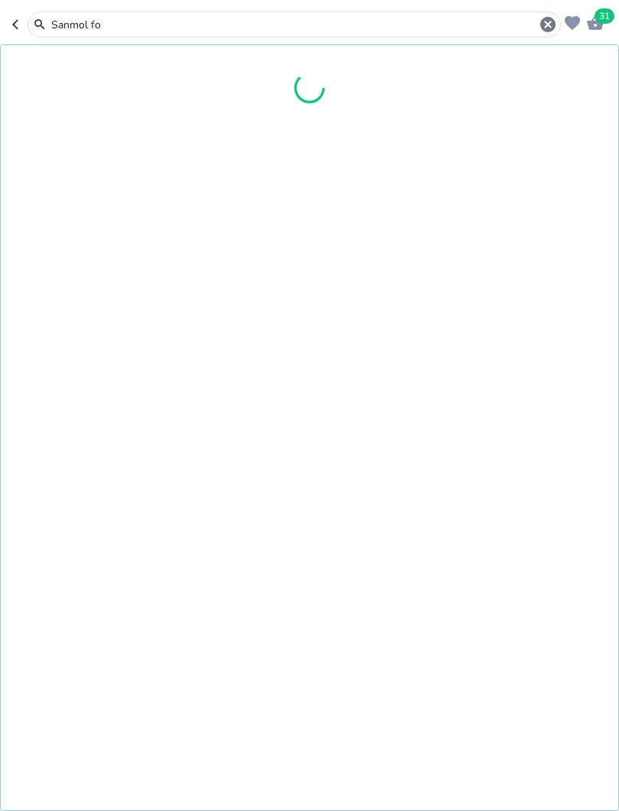
type input "Sanmol for"
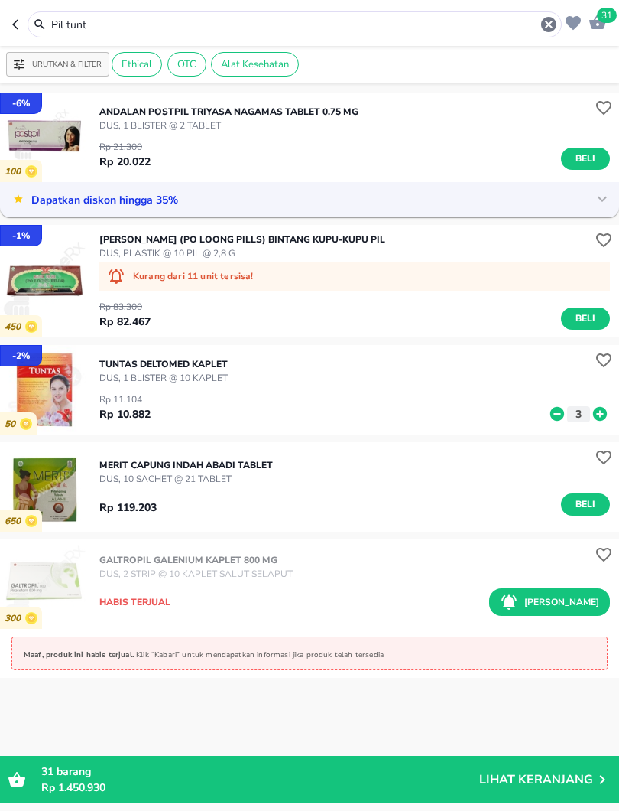
type input "Sanmol forte"
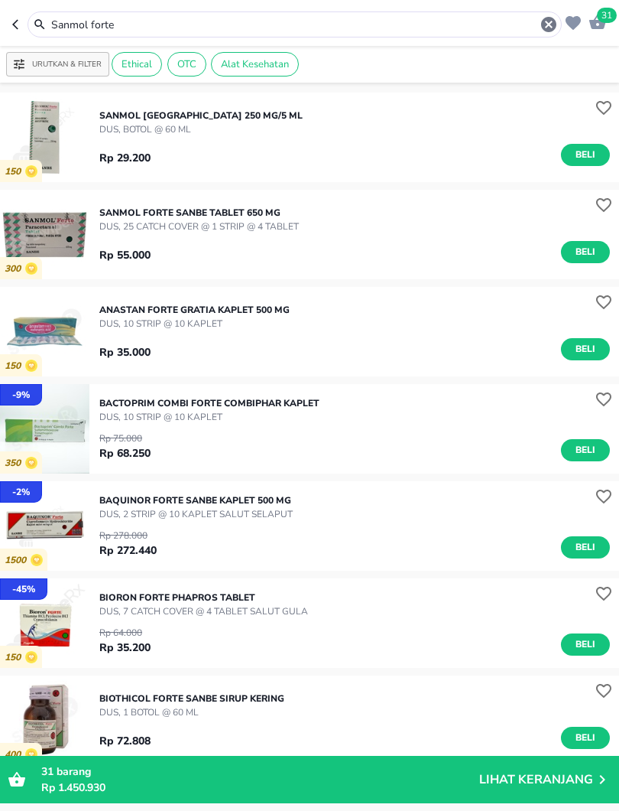
click at [588, 249] on span "Beli" at bounding box center [586, 252] width 26 height 16
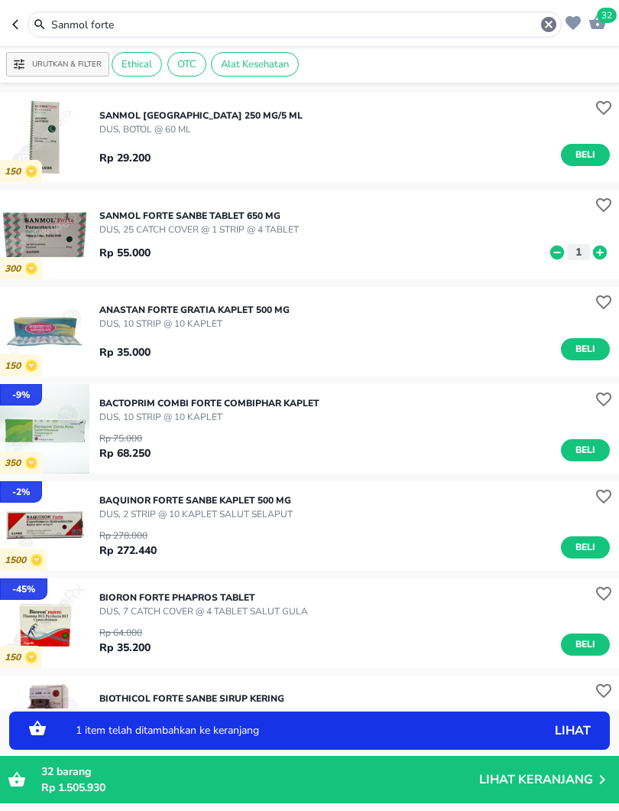
click at [609, 245] on icon at bounding box center [600, 252] width 20 height 17
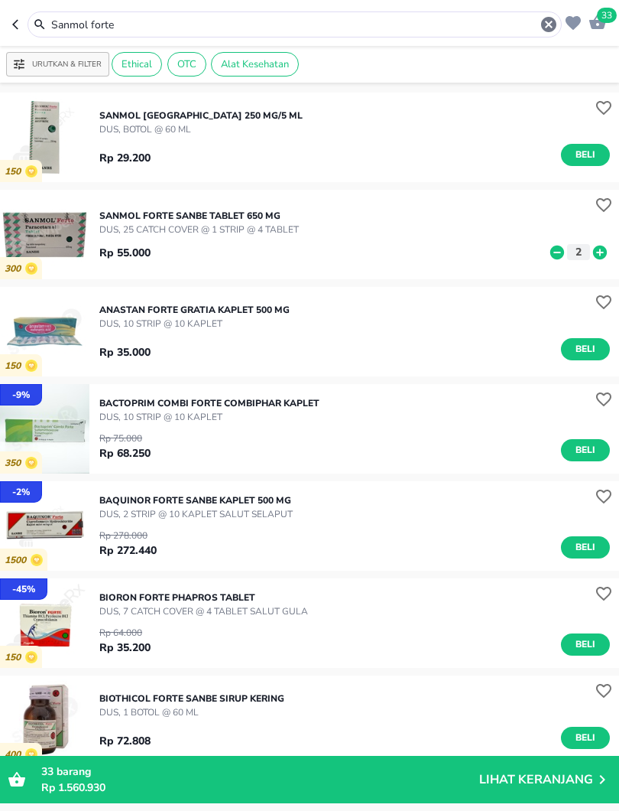
click at [556, 25] on icon "button" at bounding box center [548, 24] width 15 height 15
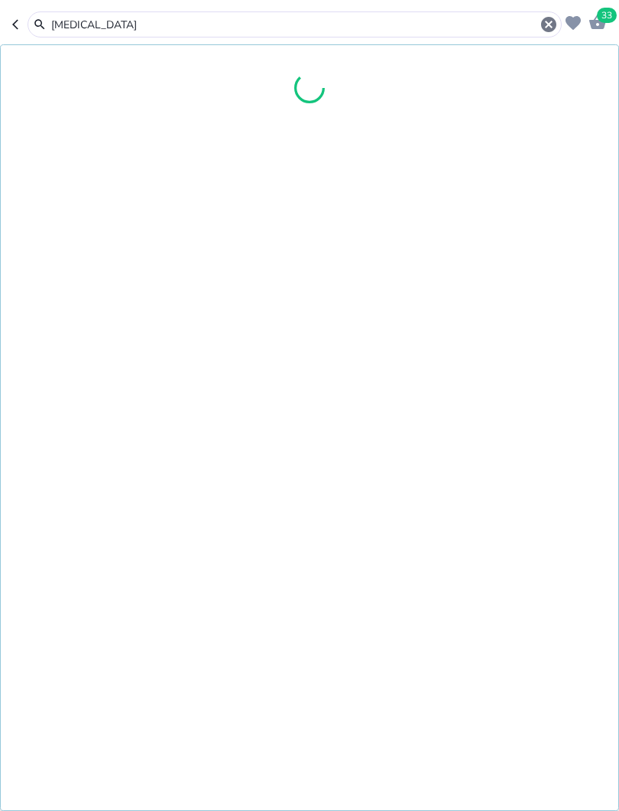
type input "[MEDICAL_DATA]"
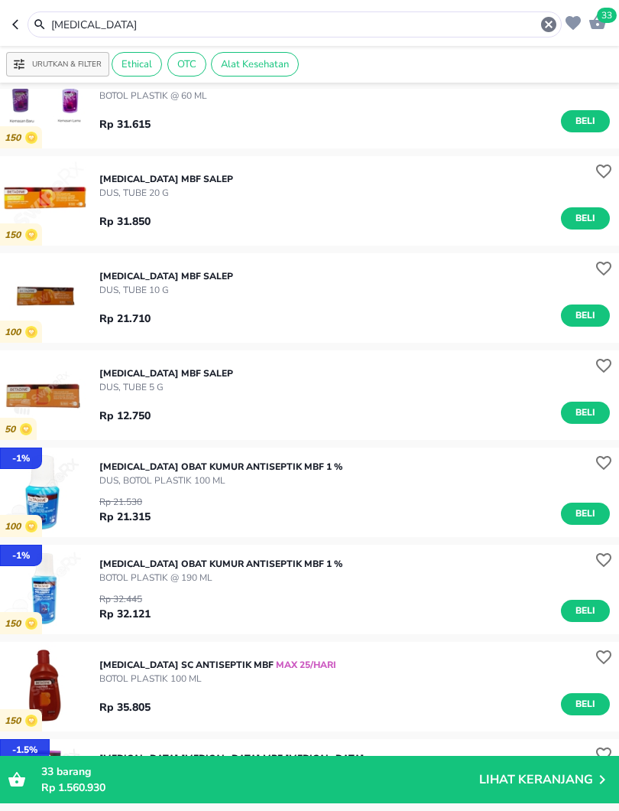
scroll to position [423, 0]
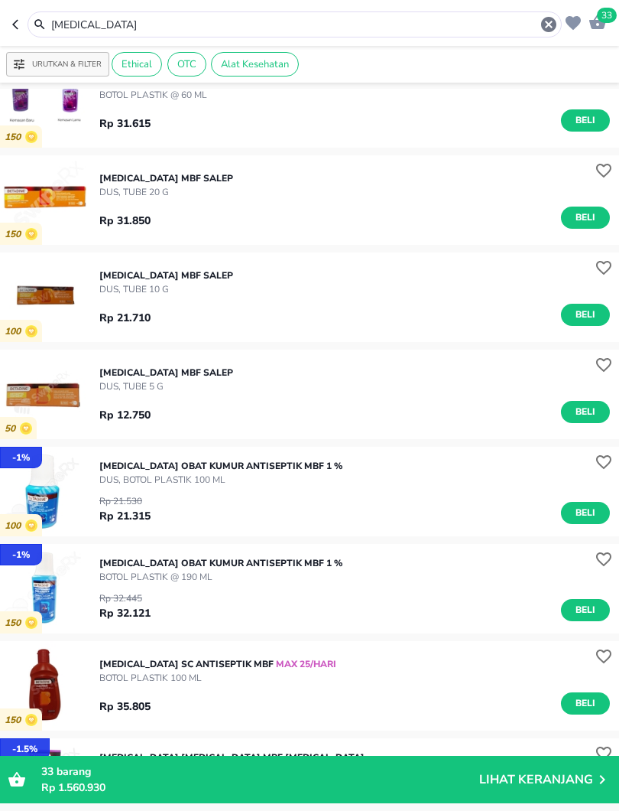
click at [591, 407] on span "Beli" at bounding box center [586, 412] width 26 height 16
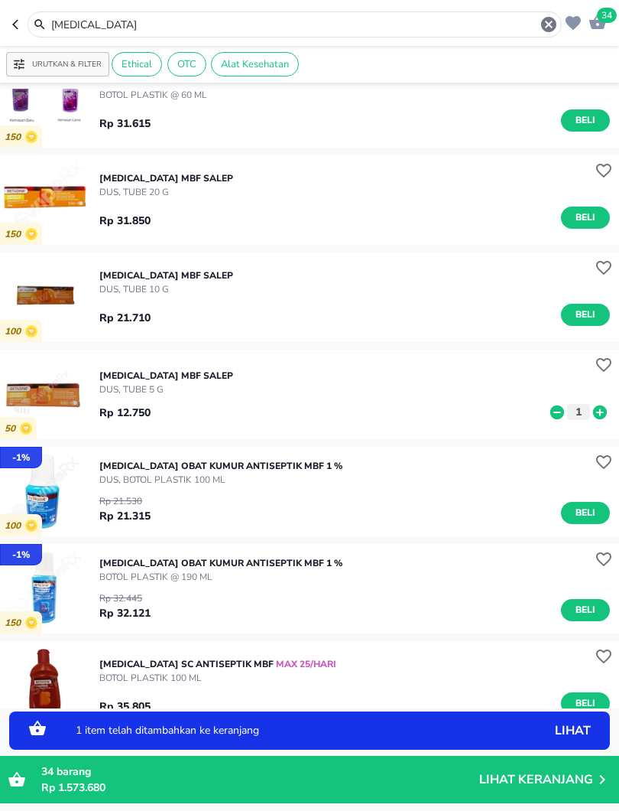
click at [610, 408] on icon at bounding box center [600, 412] width 20 height 17
click at [607, 407] on icon at bounding box center [600, 412] width 20 height 17
click at [587, 314] on span "Beli" at bounding box center [586, 315] width 26 height 16
click at [600, 314] on icon at bounding box center [600, 315] width 20 height 17
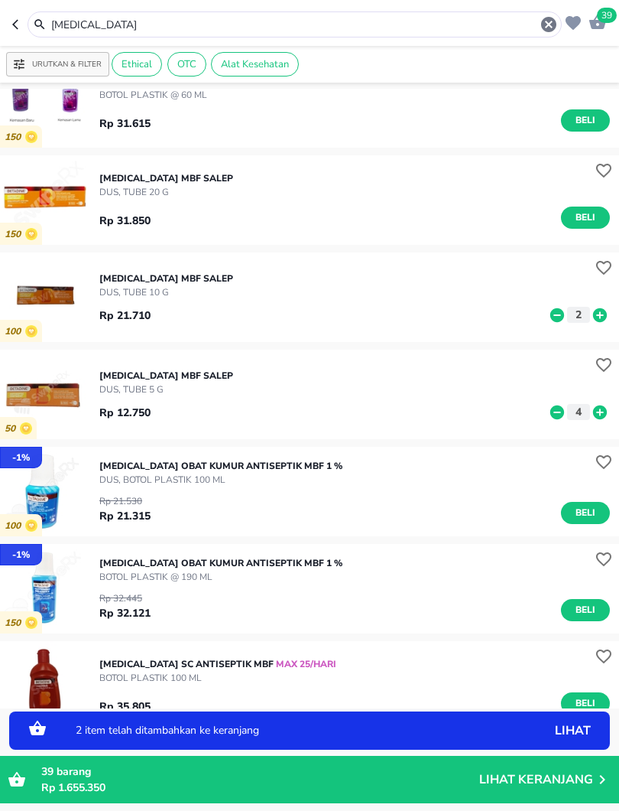
click at [600, 314] on icon at bounding box center [600, 315] width 20 height 17
click at [600, 316] on icon at bounding box center [600, 315] width 20 height 17
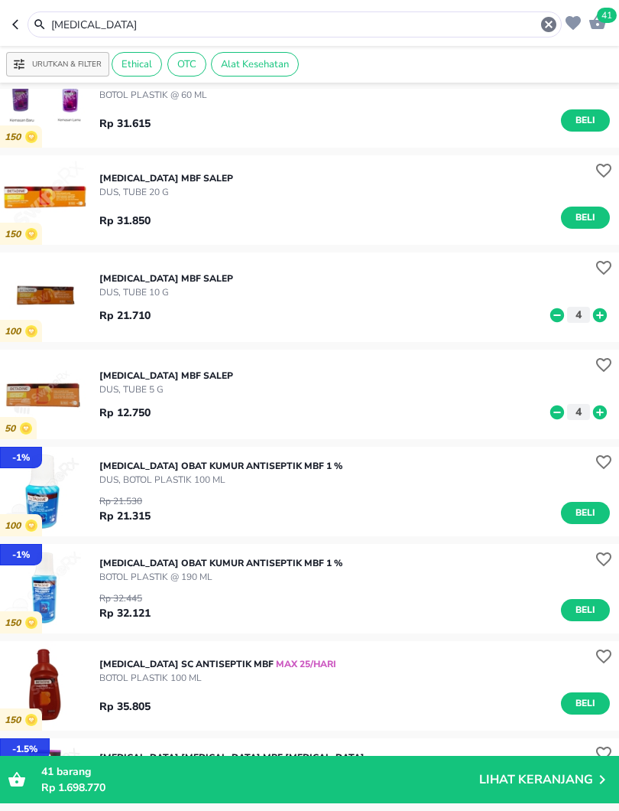
click at [547, 20] on icon "button" at bounding box center [548, 24] width 15 height 15
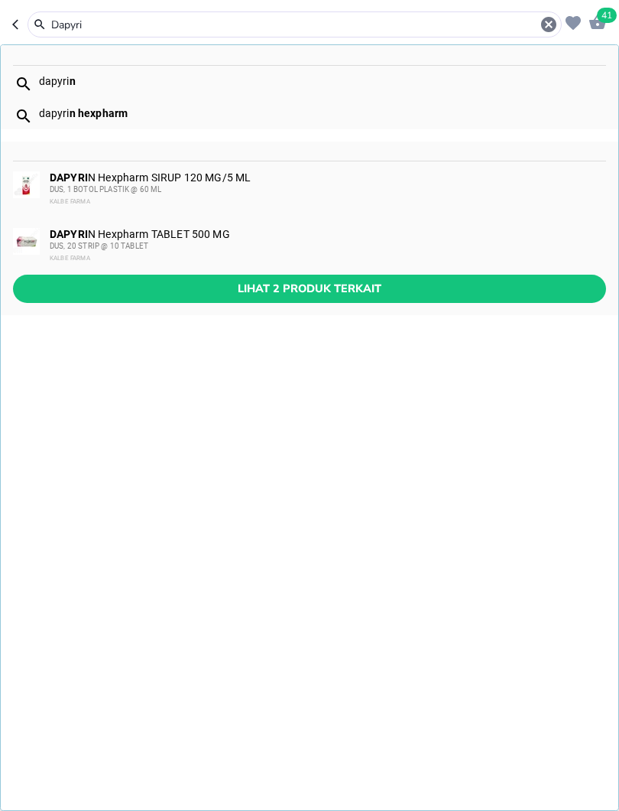
type input "Dapyri"
click at [499, 291] on span "Lihat 2 produk terkait" at bounding box center [309, 288] width 569 height 19
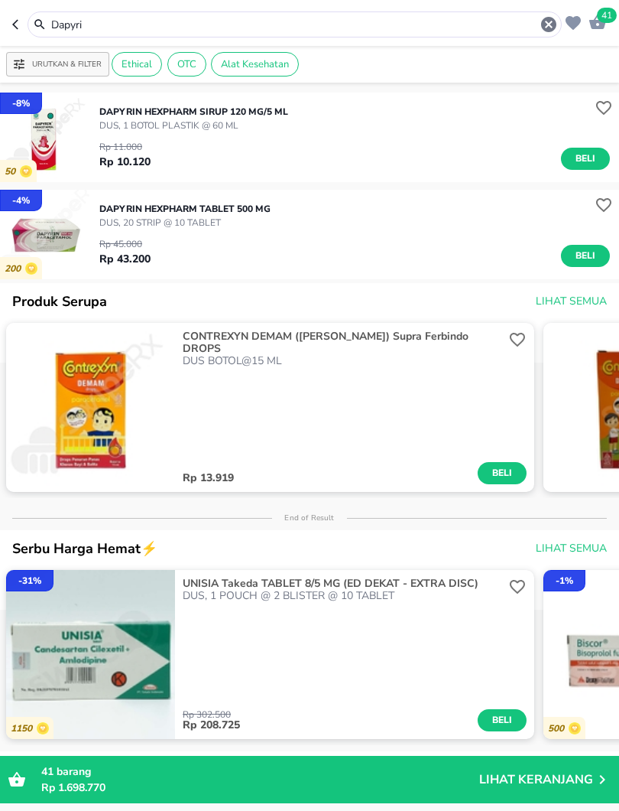
click at [580, 262] on span "Beli" at bounding box center [586, 256] width 26 height 16
click at [547, 27] on icon "button" at bounding box center [549, 24] width 18 height 18
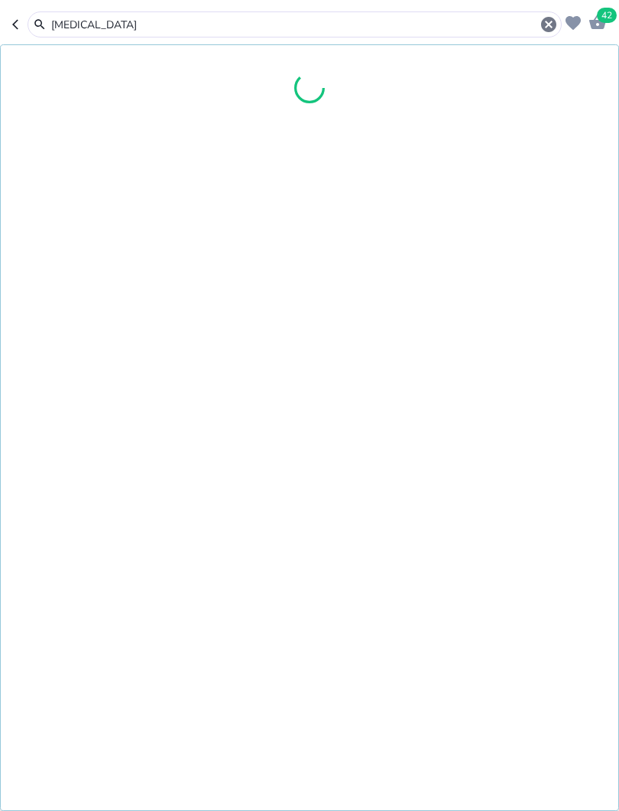
type input "[MEDICAL_DATA]"
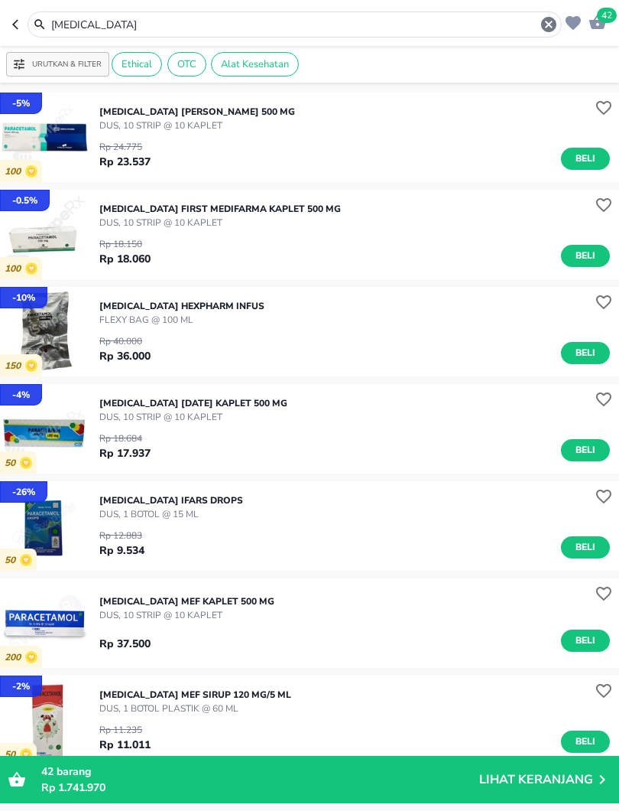
click at [552, 25] on icon "button" at bounding box center [548, 24] width 15 height 15
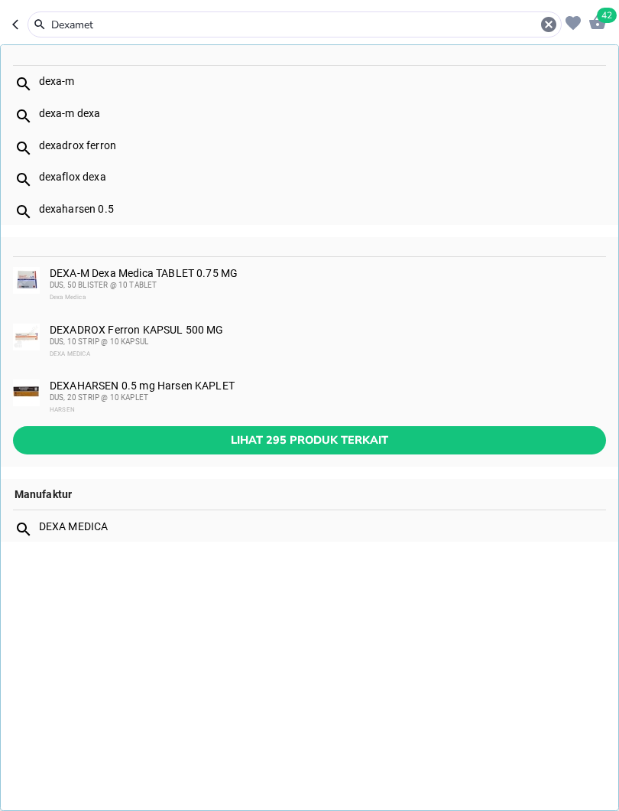
type input "Dexamet"
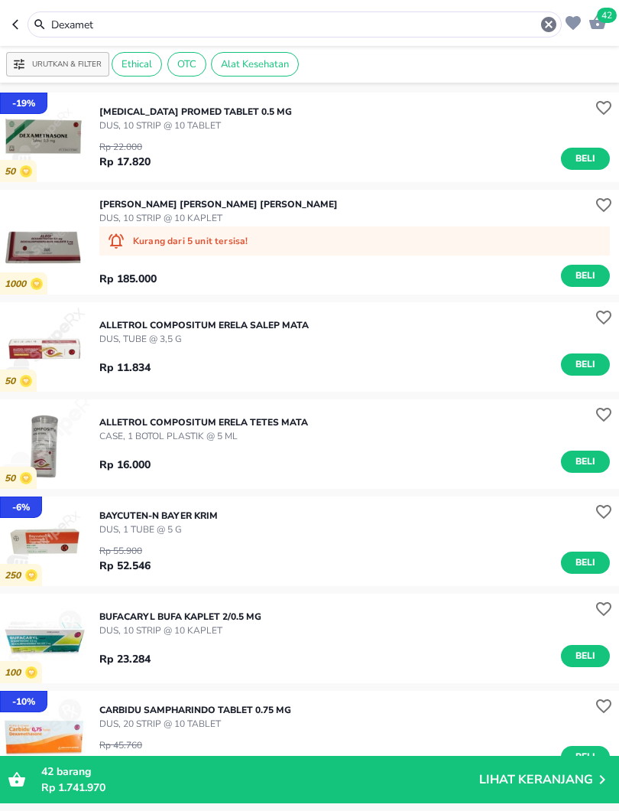
click at [588, 159] on span "Beli" at bounding box center [586, 159] width 26 height 16
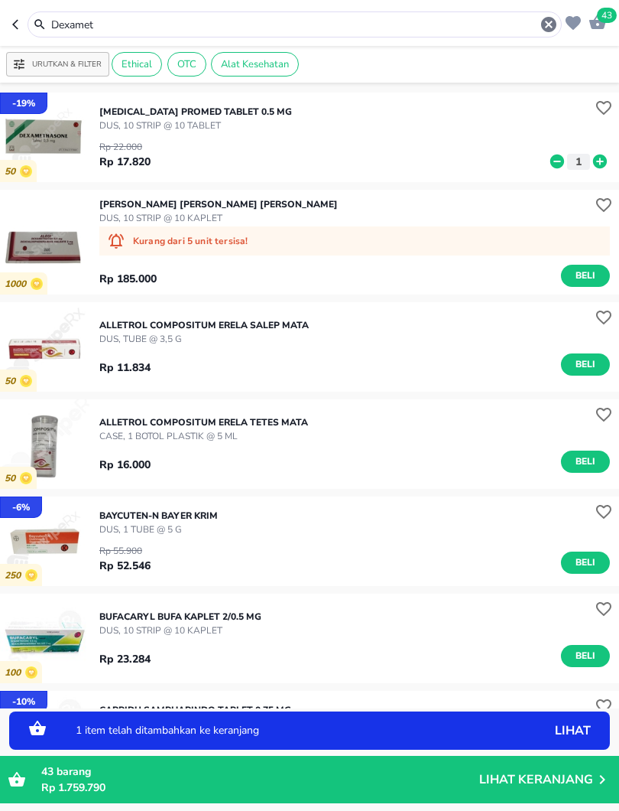
click at [604, 160] on icon at bounding box center [600, 161] width 14 height 14
click at [610, 164] on icon at bounding box center [600, 161] width 20 height 17
click at [538, 165] on div "Rp 22.000 Rp 17.820 3" at bounding box center [354, 150] width 511 height 37
click at [557, 155] on icon at bounding box center [558, 161] width 14 height 14
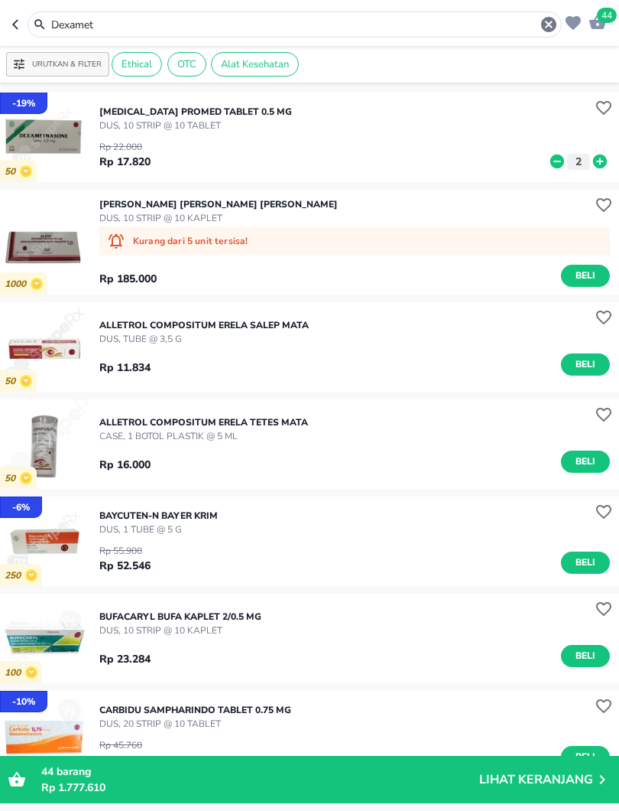
click at [553, 29] on icon "button" at bounding box center [548, 24] width 15 height 15
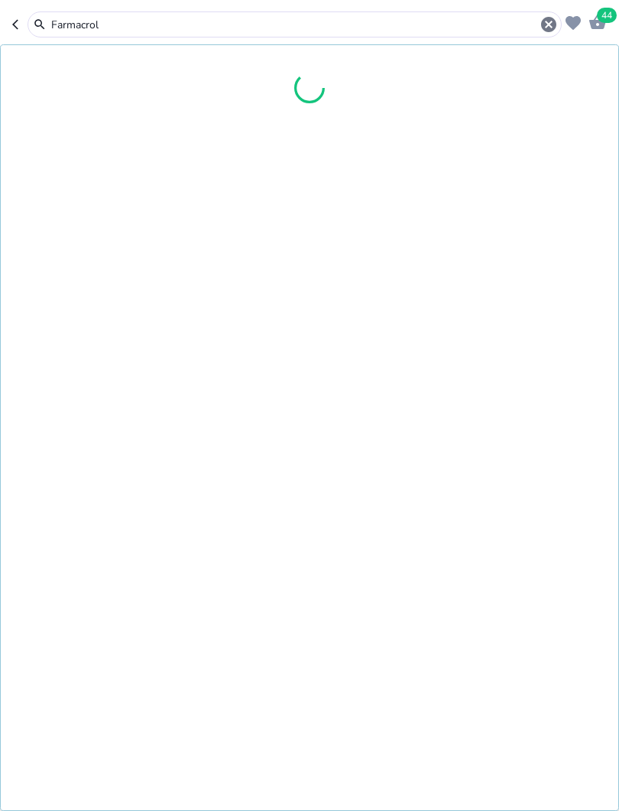
type input "Farmacrol"
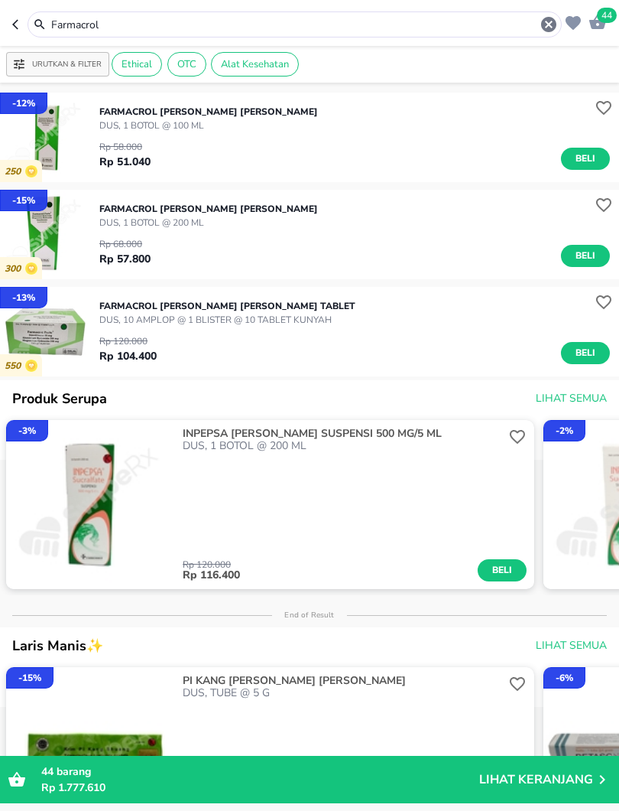
click at [553, 26] on icon "button" at bounding box center [548, 24] width 15 height 15
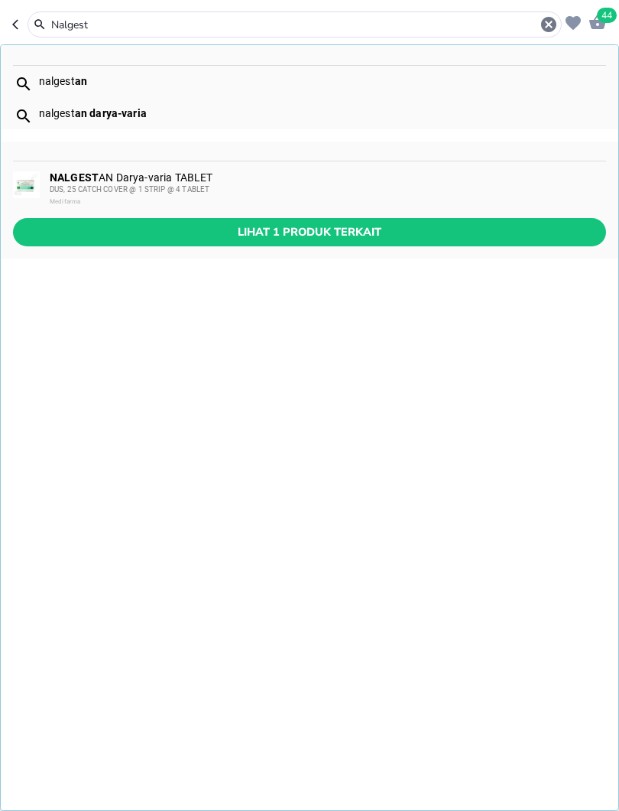
type input "Nalgest"
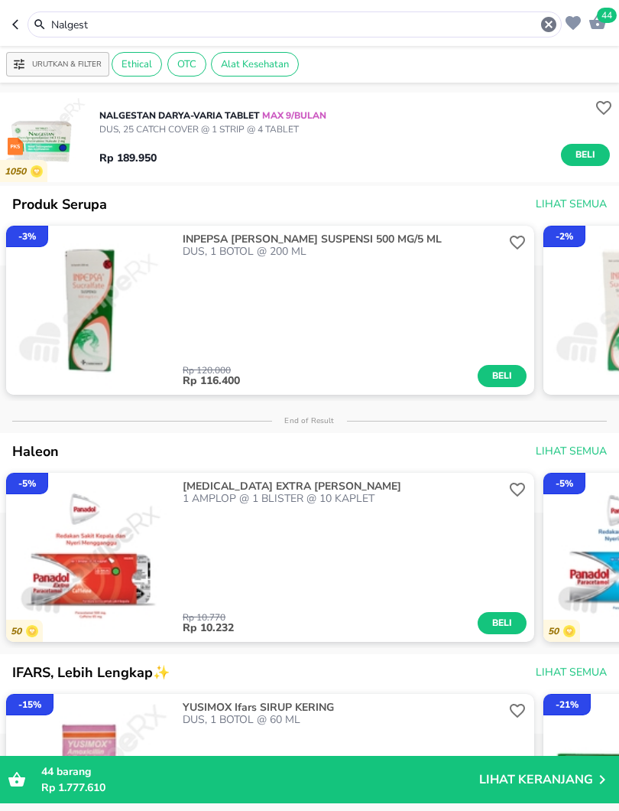
click at [588, 158] on span "Beli" at bounding box center [586, 155] width 26 height 16
click at [544, 28] on icon "button" at bounding box center [548, 24] width 15 height 15
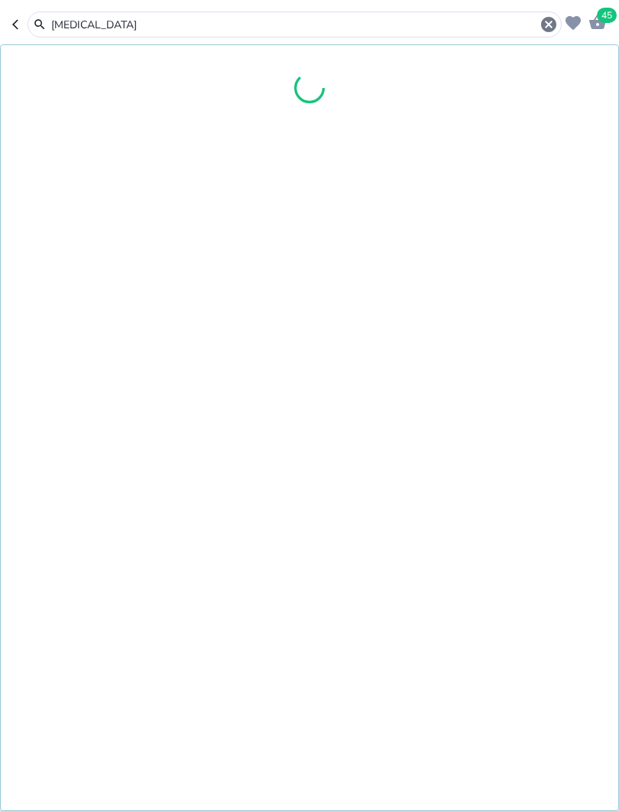
type input "[MEDICAL_DATA]"
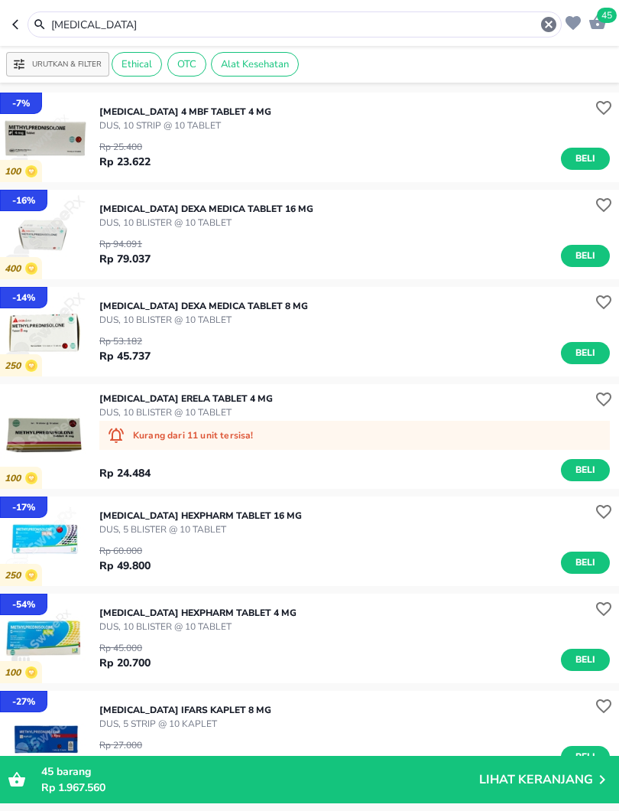
click at [551, 11] on div "[MEDICAL_DATA]" at bounding box center [295, 24] width 535 height 26
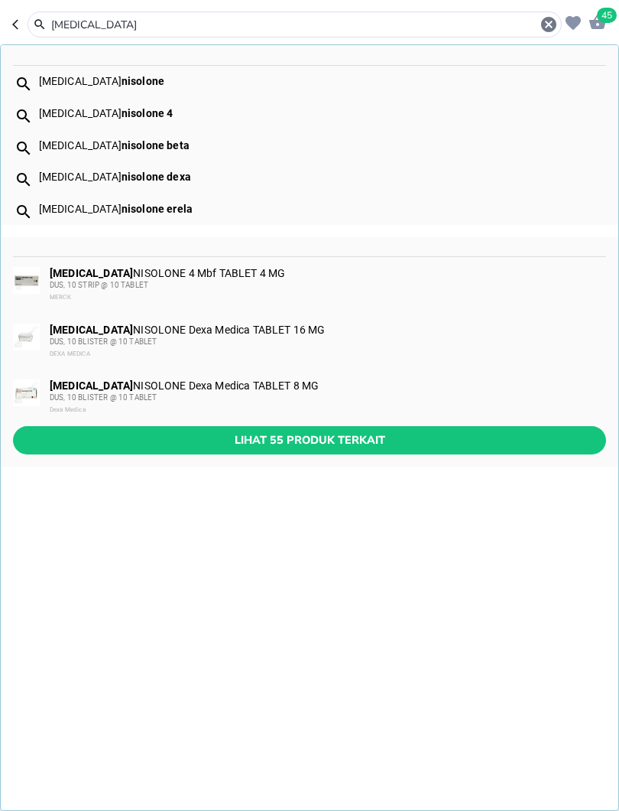
click at [546, 28] on icon "button" at bounding box center [549, 24] width 18 height 18
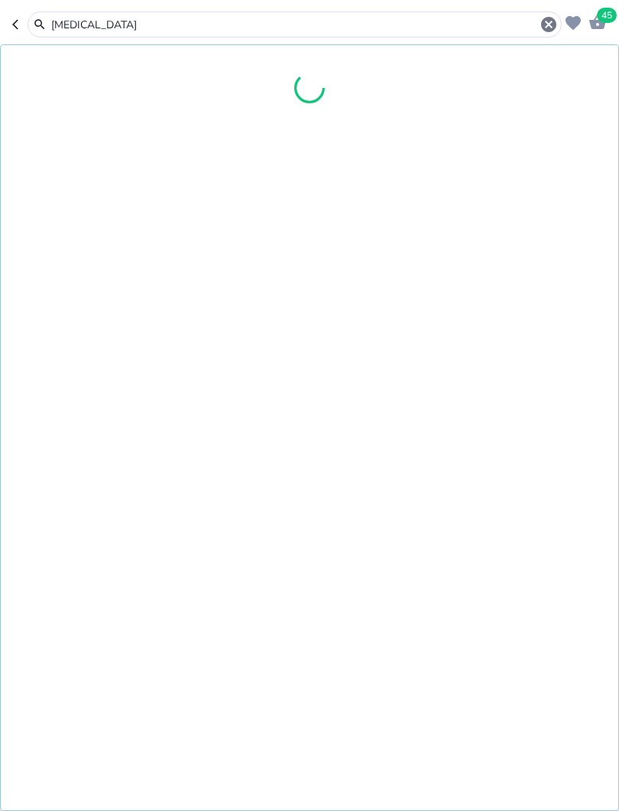
type input "[MEDICAL_DATA]"
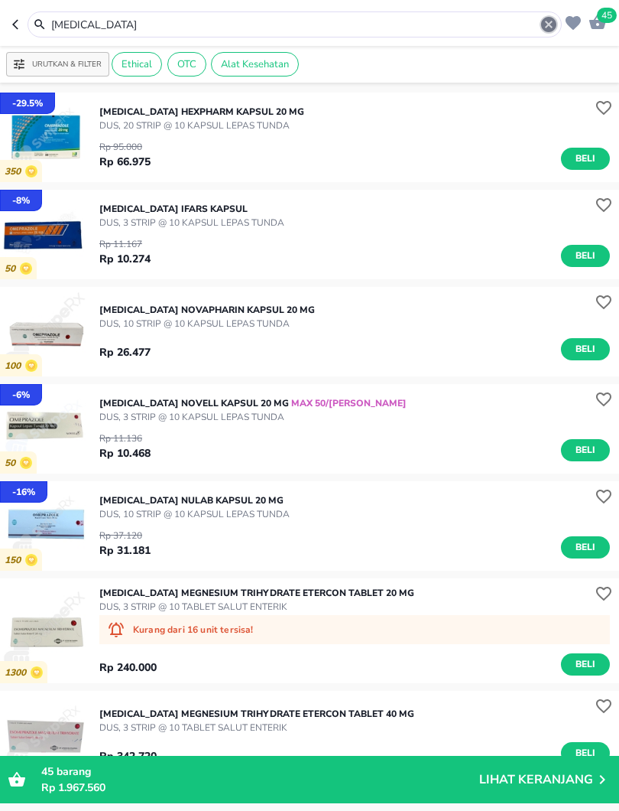
click at [547, 31] on icon "button" at bounding box center [548, 24] width 15 height 15
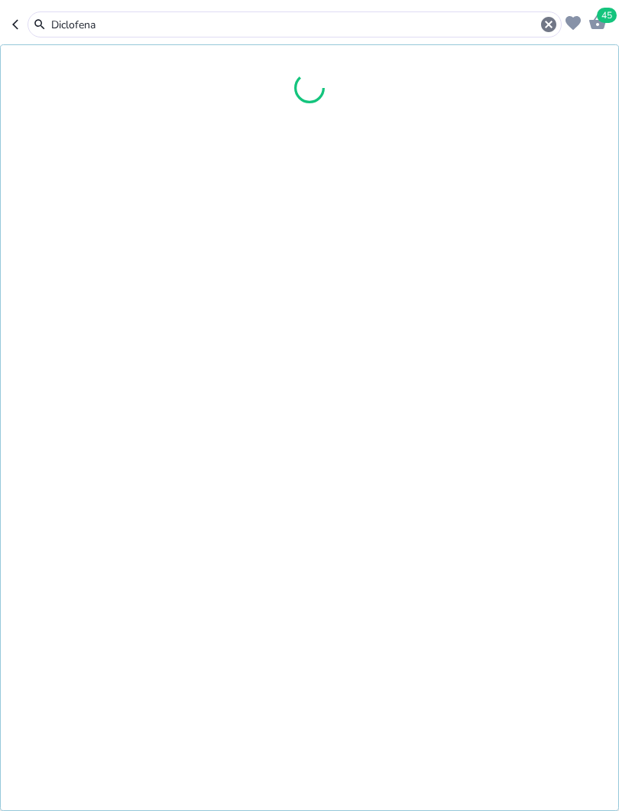
type input "Diclofena"
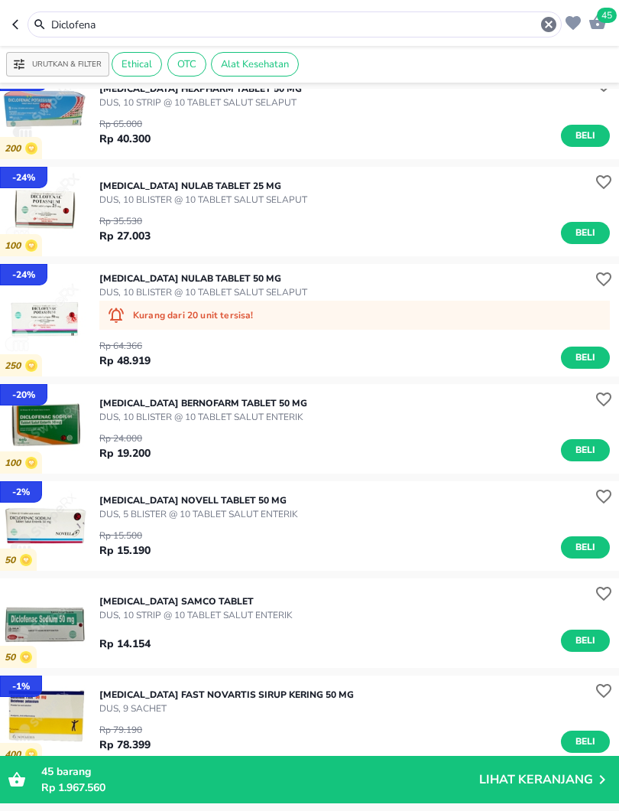
scroll to position [320, 0]
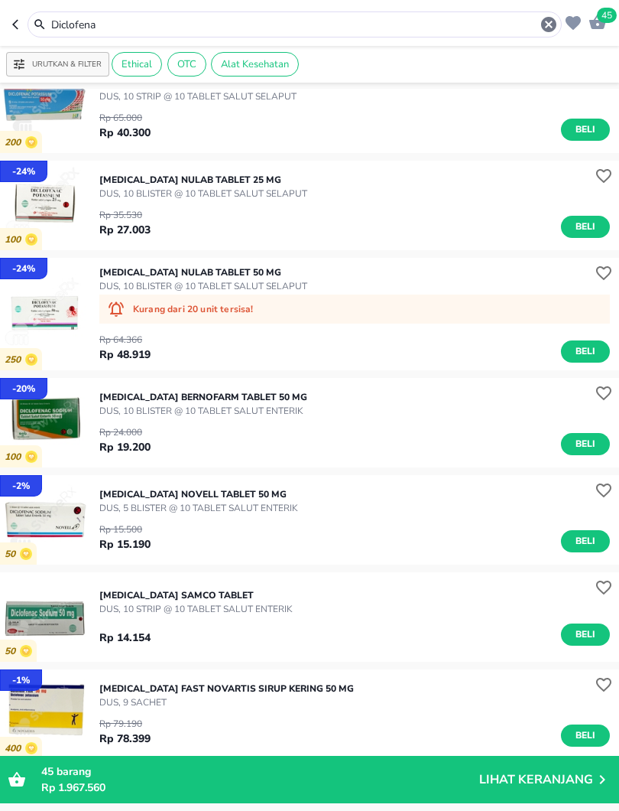
click at [580, 550] on button "Beli" at bounding box center [585, 541] width 49 height 22
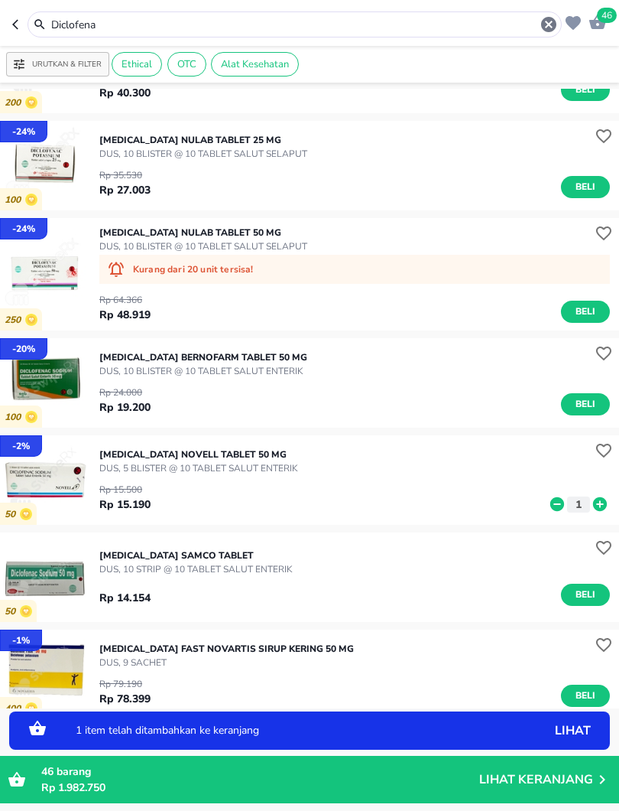
scroll to position [361, 0]
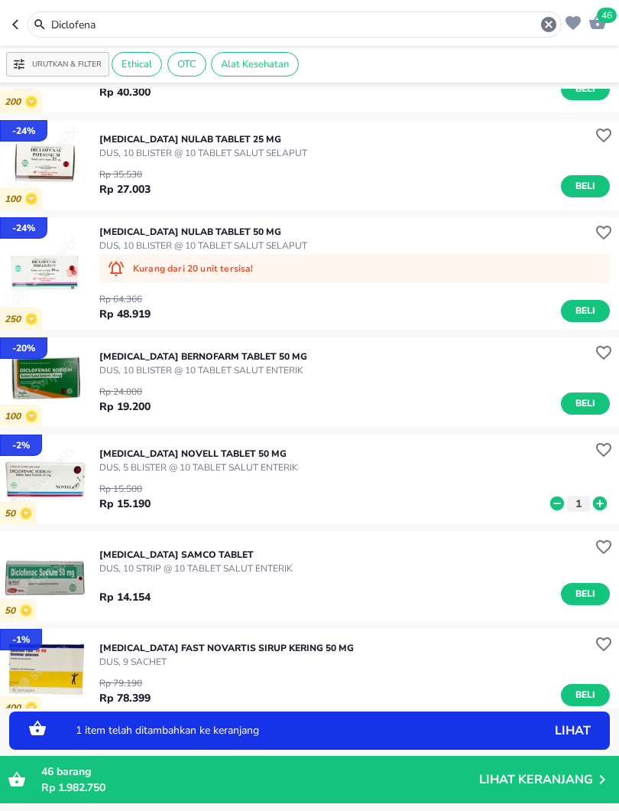
click at [597, 505] on icon at bounding box center [600, 503] width 14 height 14
click at [597, 501] on icon at bounding box center [600, 503] width 14 height 14
click at [596, 503] on icon at bounding box center [600, 503] width 14 height 14
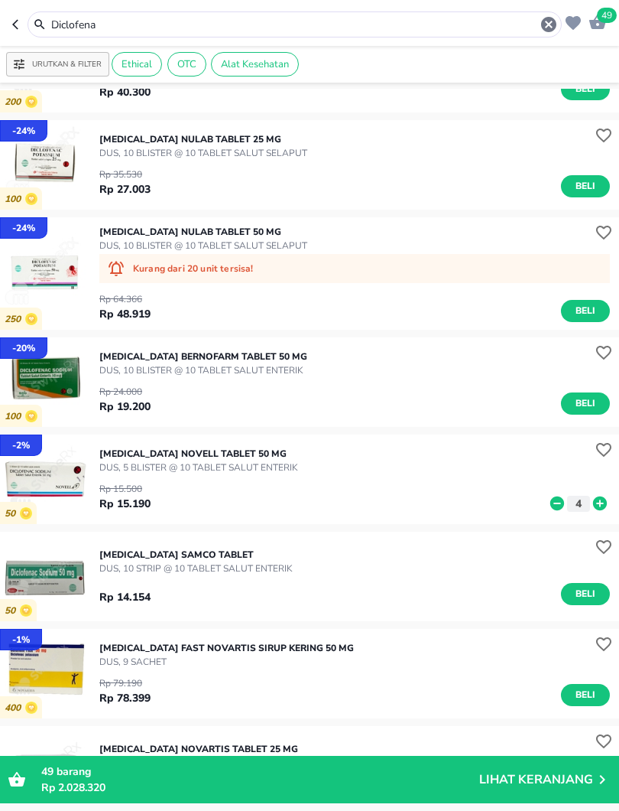
click at [551, 16] on icon "button" at bounding box center [549, 24] width 18 height 18
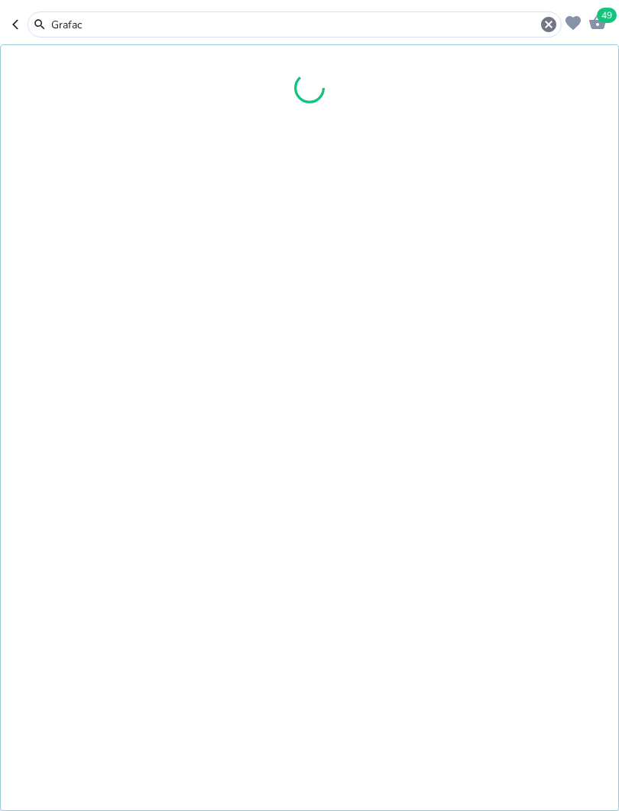
type input "Grafac"
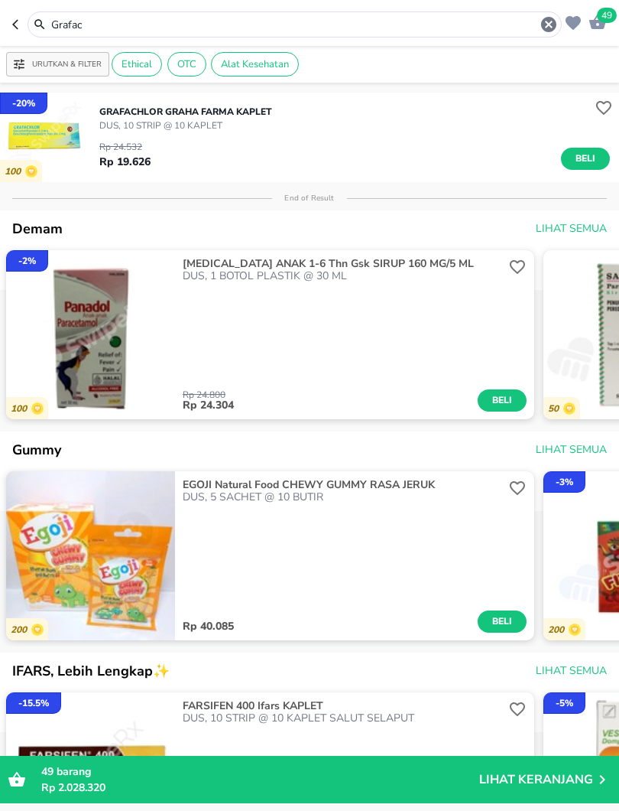
click at [591, 152] on span "Beli" at bounding box center [586, 159] width 26 height 16
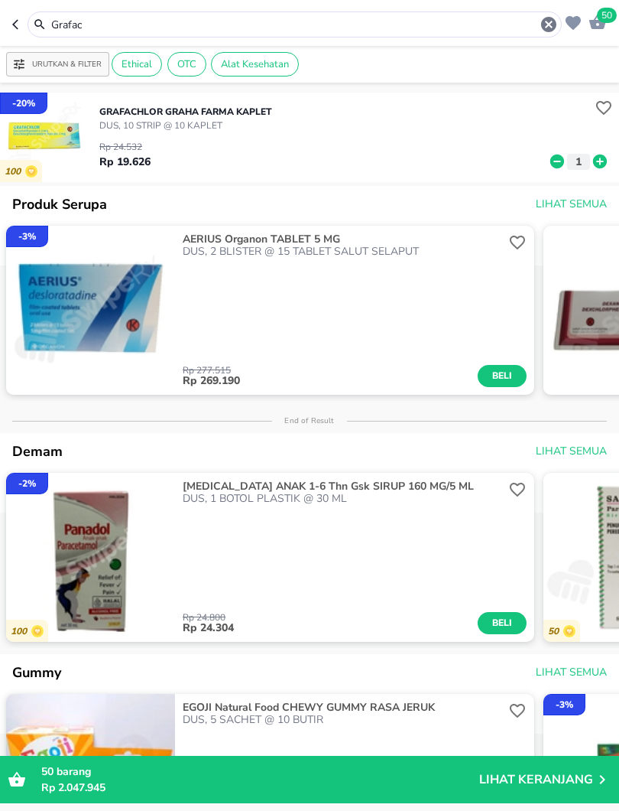
click at [555, 24] on icon "button" at bounding box center [548, 24] width 15 height 15
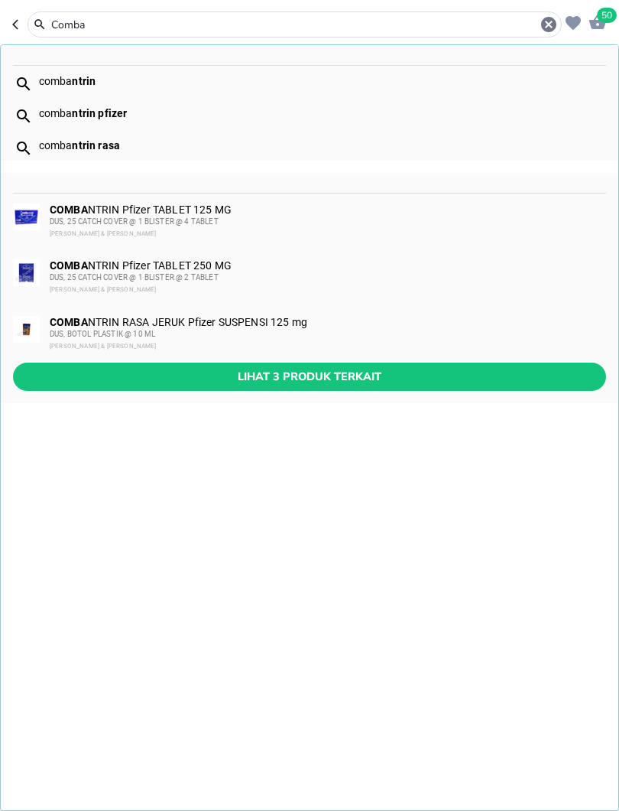
type input "Comba"
click at [313, 373] on span "Lihat 3 produk terkait" at bounding box center [309, 376] width 569 height 19
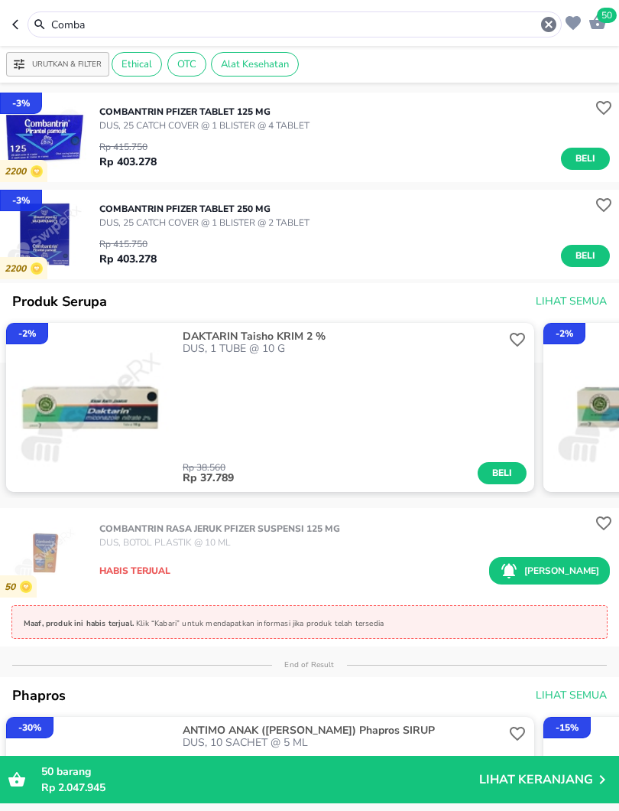
click at [577, 266] on button "Beli" at bounding box center [585, 256] width 49 height 22
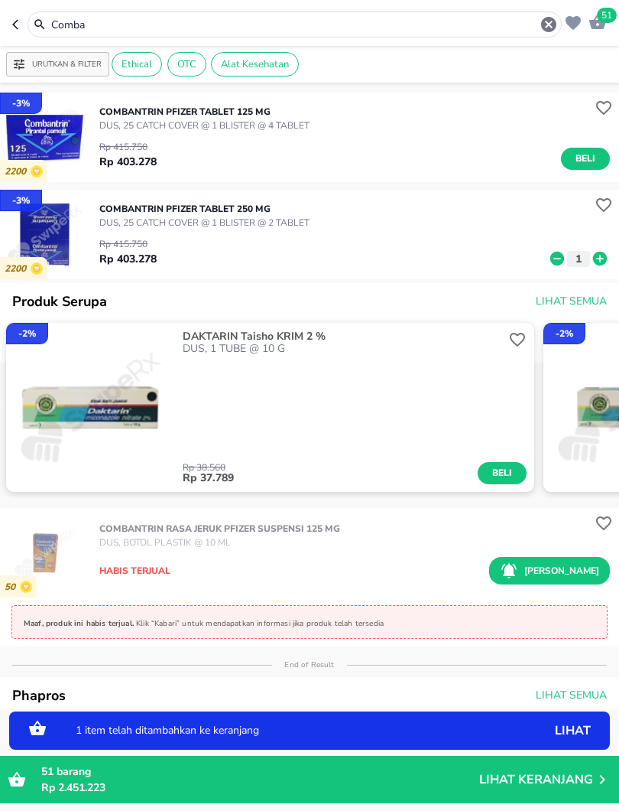
click at [607, 264] on icon at bounding box center [600, 258] width 20 height 17
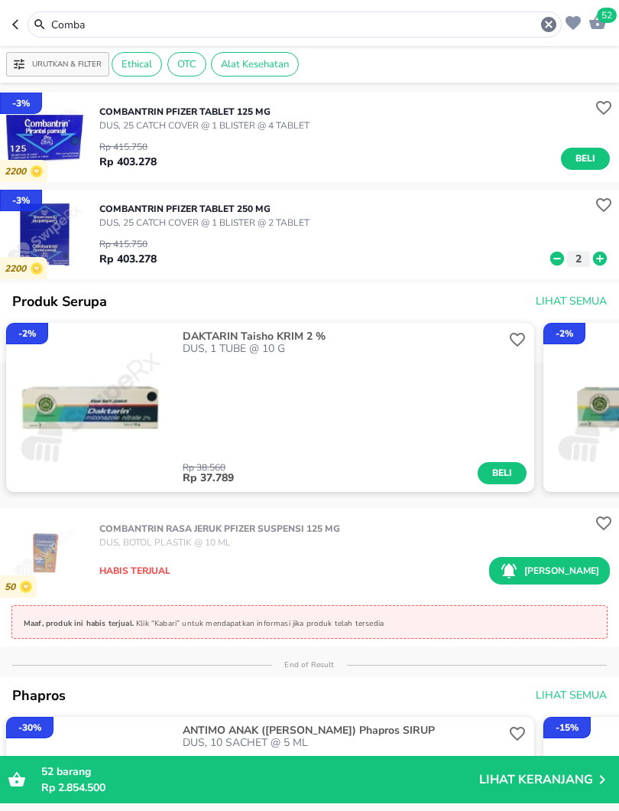
click at [566, 260] on icon at bounding box center [558, 258] width 20 height 17
click at [553, 16] on icon "button" at bounding box center [549, 24] width 18 height 18
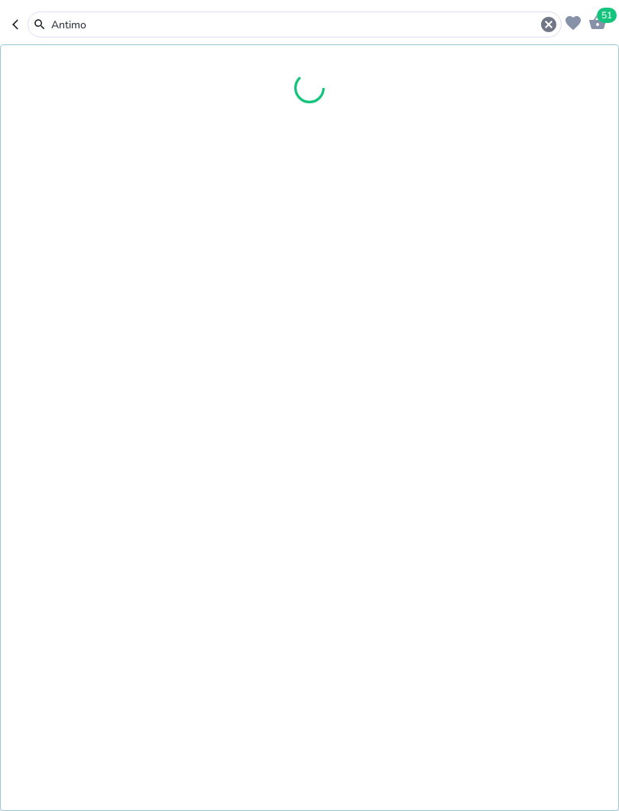
type input "Antimo"
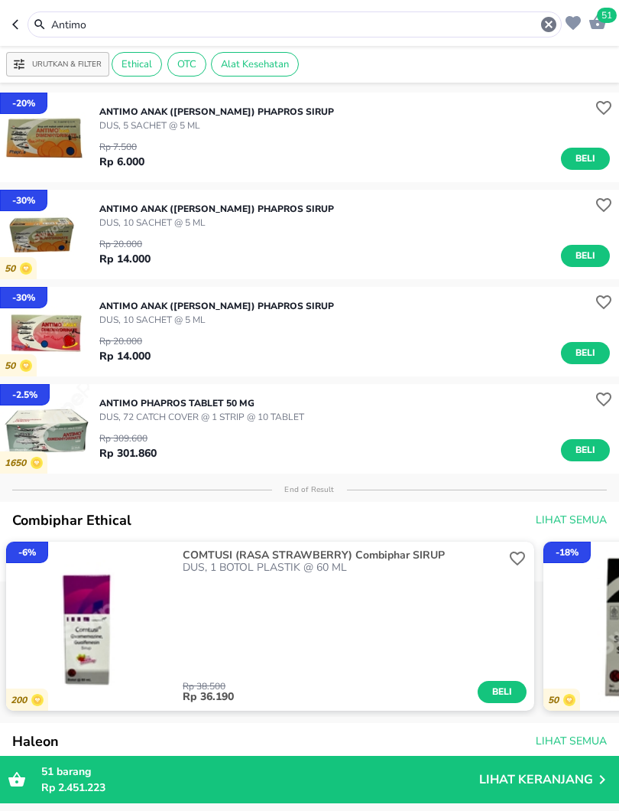
click at [580, 451] on span "Beli" at bounding box center [586, 450] width 26 height 16
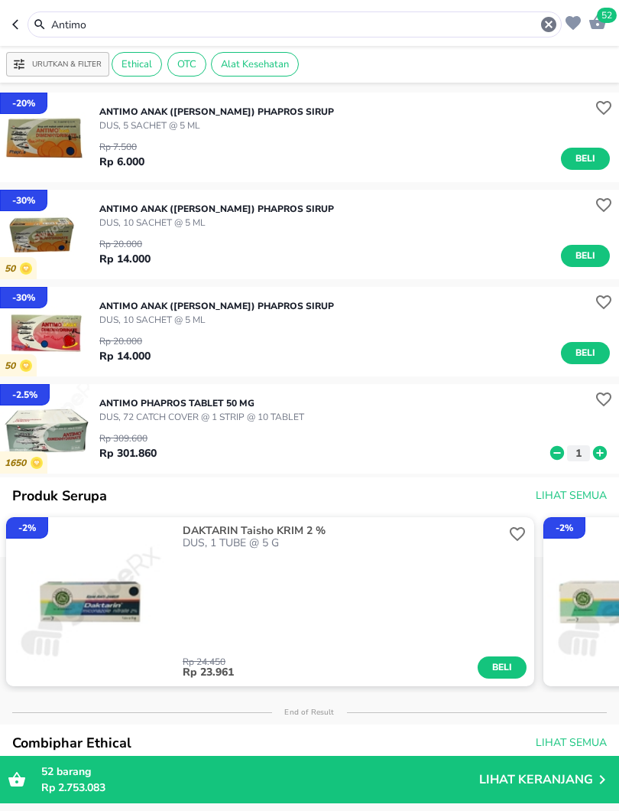
click at [603, 453] on icon at bounding box center [600, 453] width 14 height 14
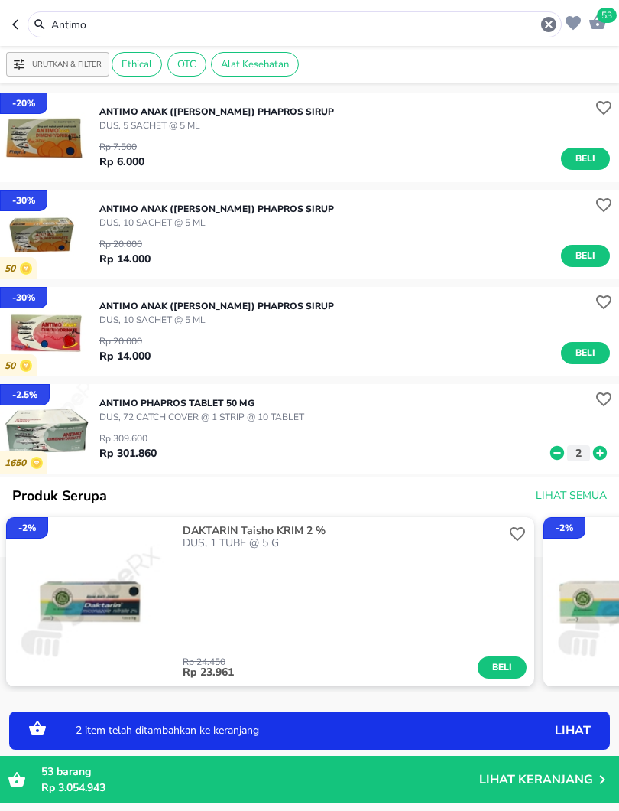
click at [541, 28] on icon "button" at bounding box center [549, 24] width 18 height 18
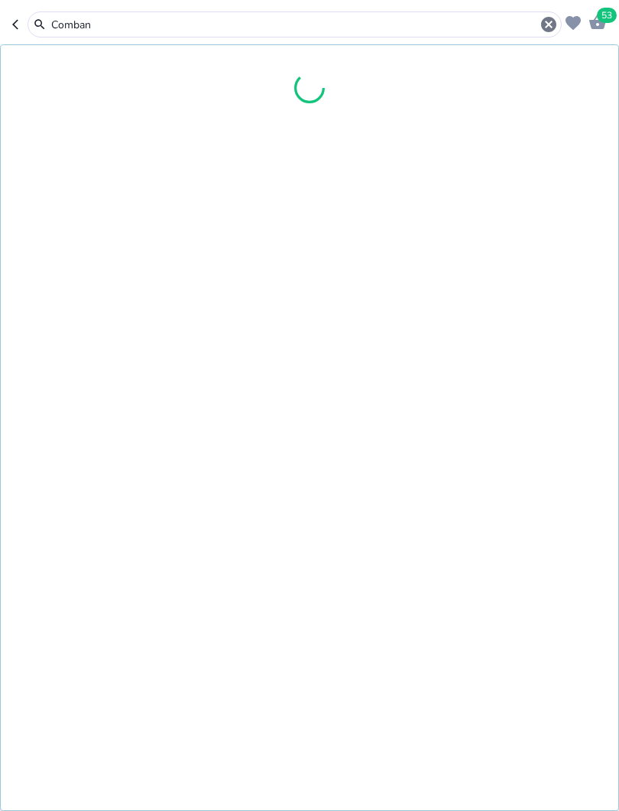
type input "Comban"
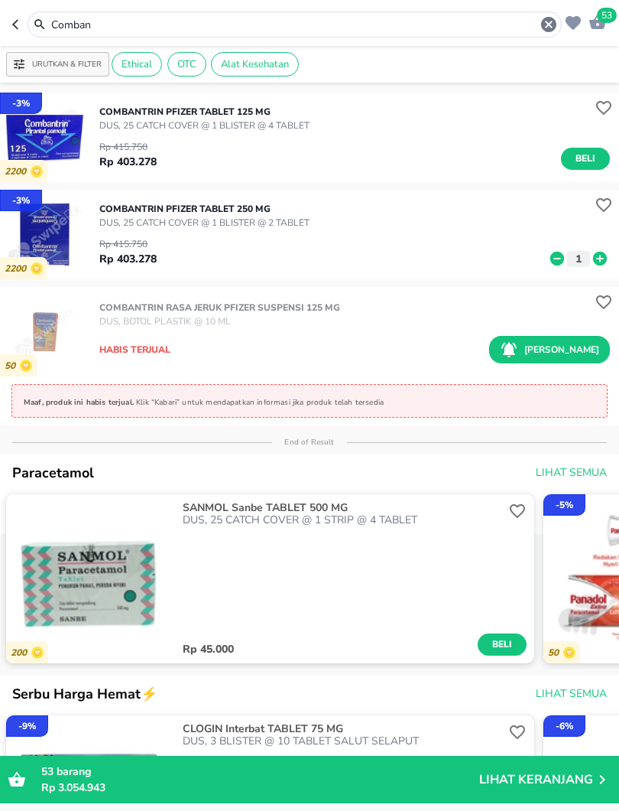
click at [599, 259] on icon at bounding box center [600, 259] width 14 height 14
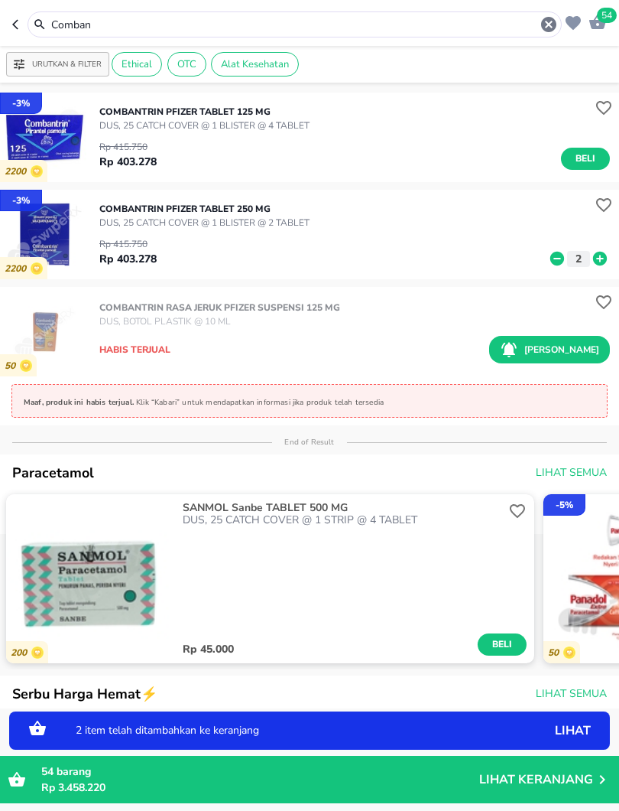
click at [599, 31] on icon "button" at bounding box center [598, 22] width 18 height 18
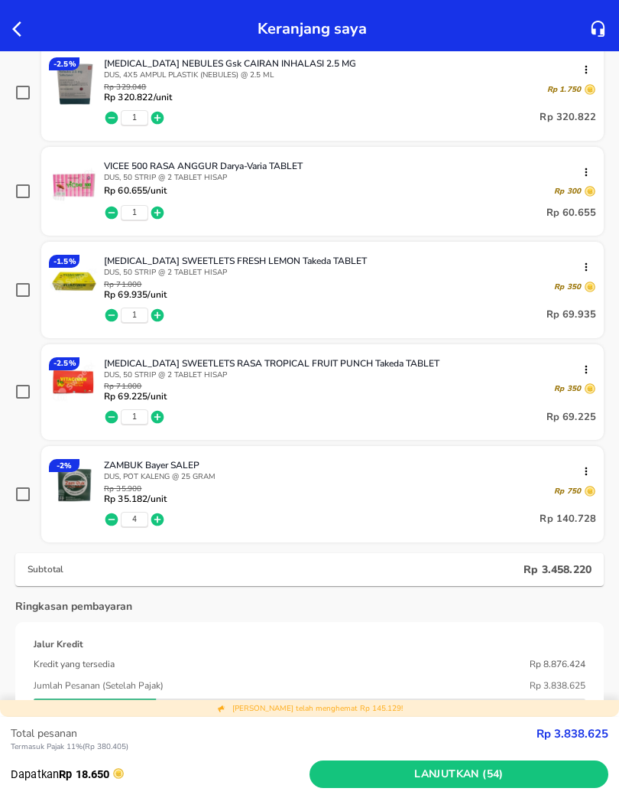
scroll to position [1888, 0]
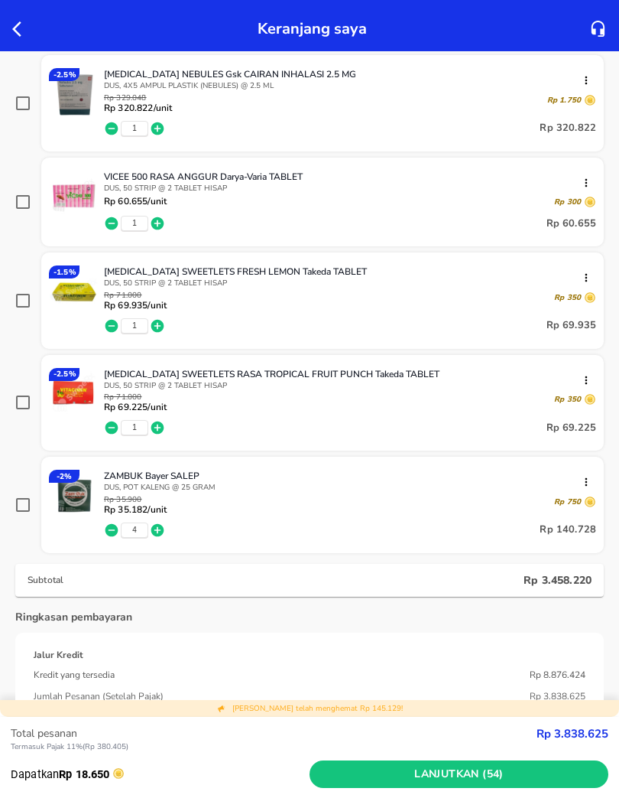
click at [520, 756] on span "Lanjutkan (54)" at bounding box center [459, 774] width 287 height 19
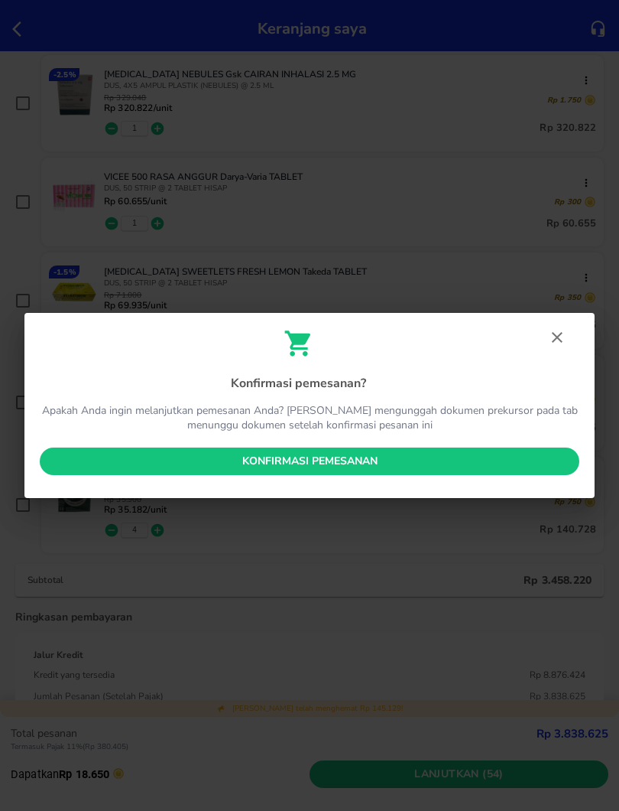
click at [506, 472] on button "Konfirmasi pemesanan" at bounding box center [310, 461] width 540 height 28
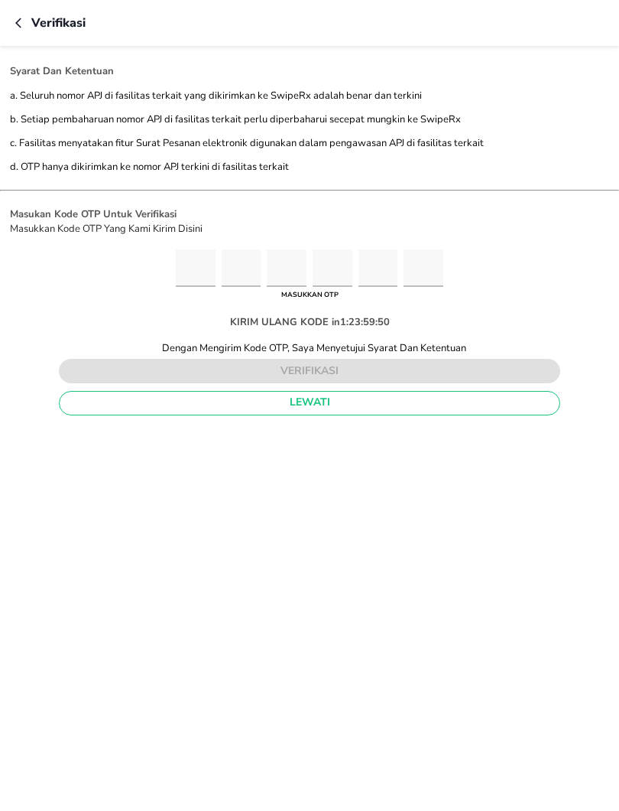
click at [176, 276] on input "Please enter OTP character 1" at bounding box center [196, 267] width 40 height 37
type input "5"
type input "6"
type input "7"
type input "5"
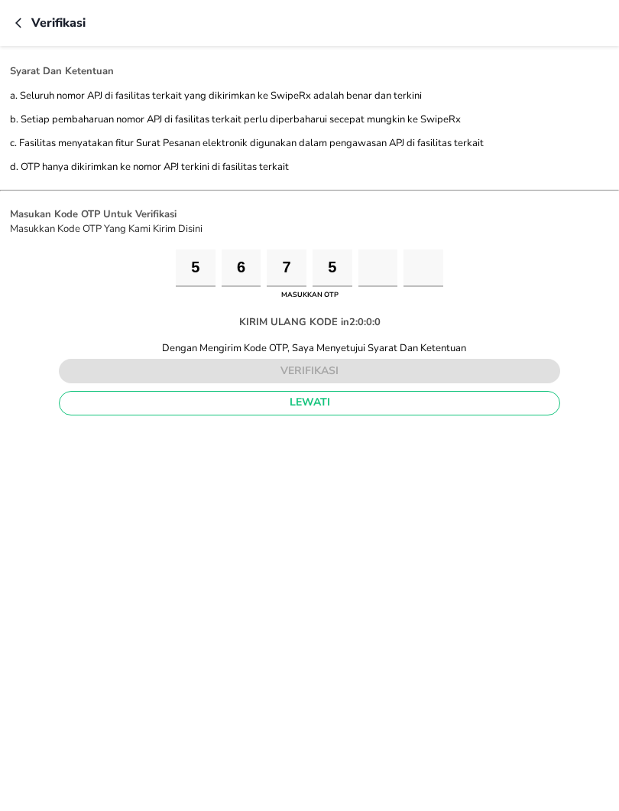
type input "2"
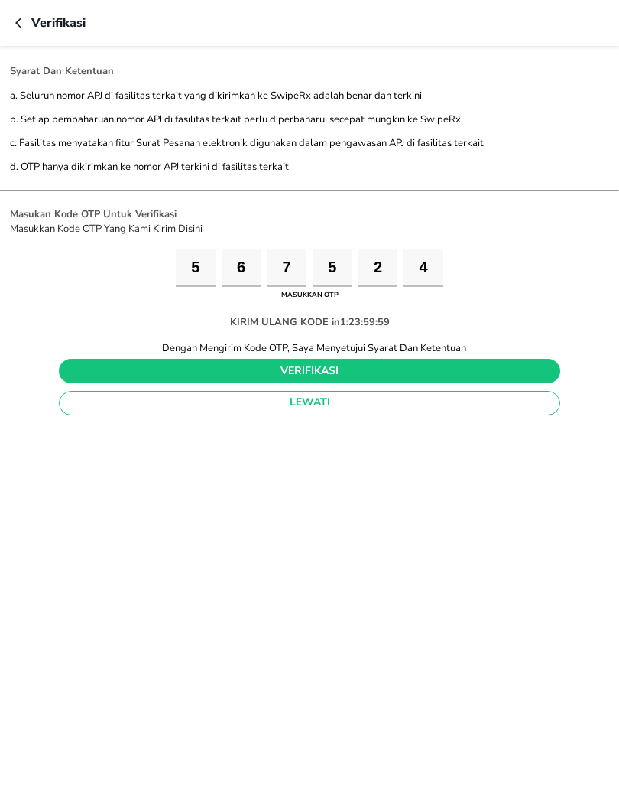
type input "4"
click at [450, 378] on span "verifikasi" at bounding box center [309, 371] width 477 height 19
